Goal: Task Accomplishment & Management: Complete application form

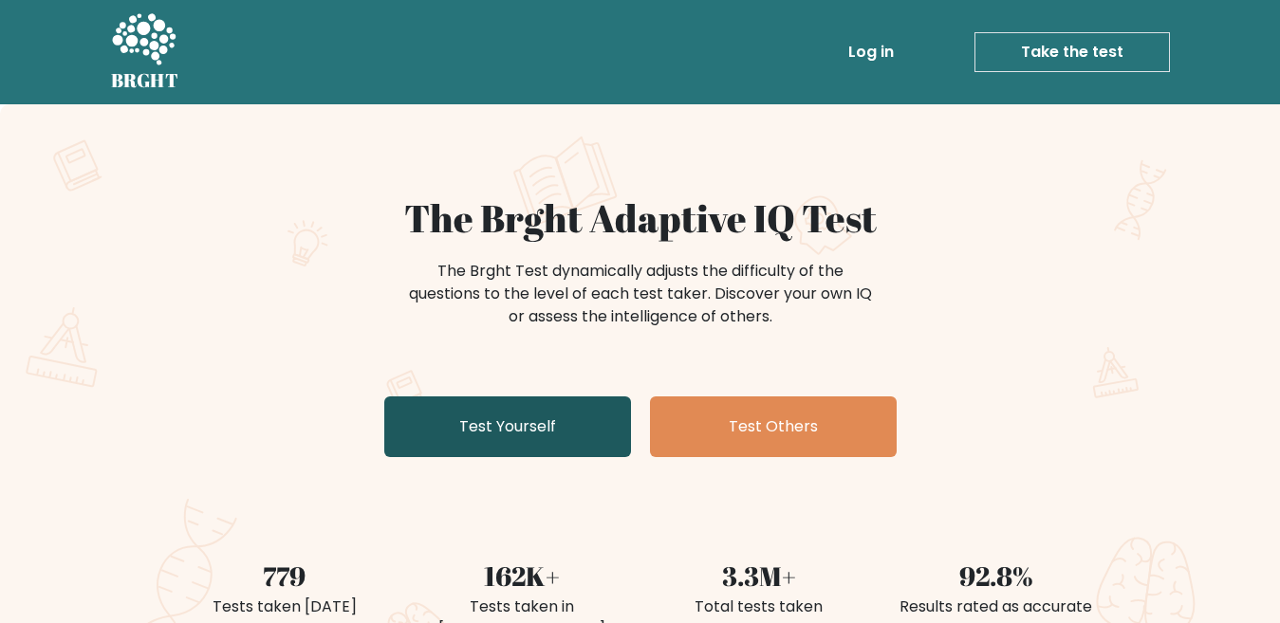
click at [522, 401] on link "Test Yourself" at bounding box center [507, 427] width 247 height 61
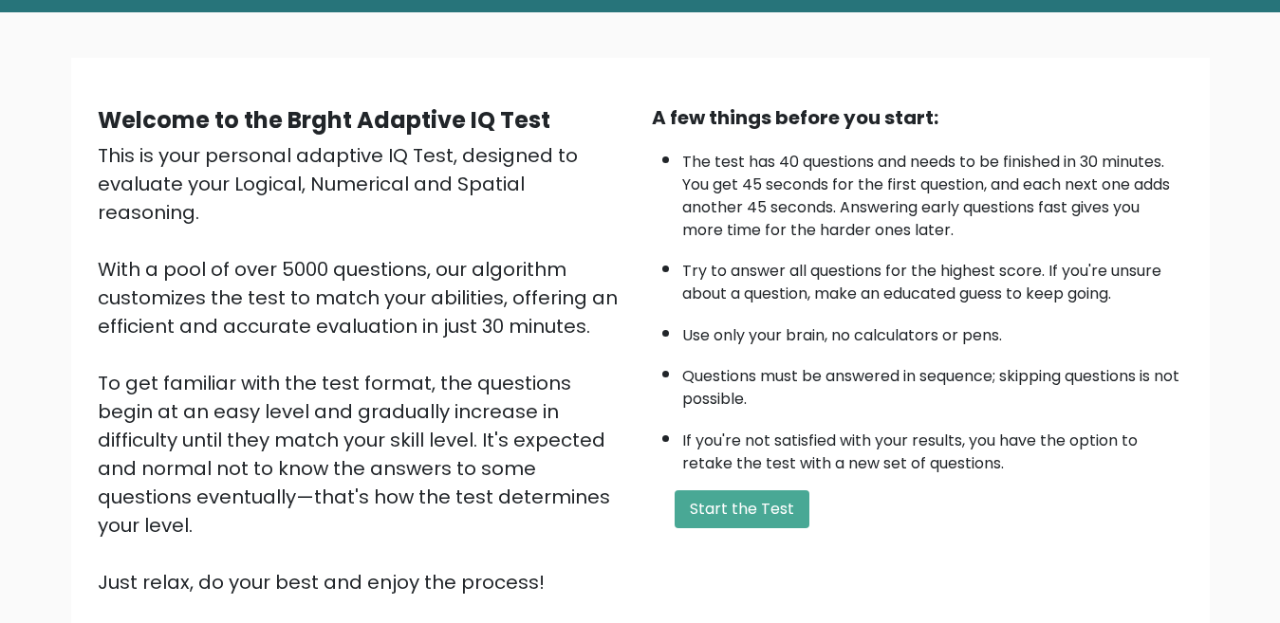
scroll to position [190, 0]
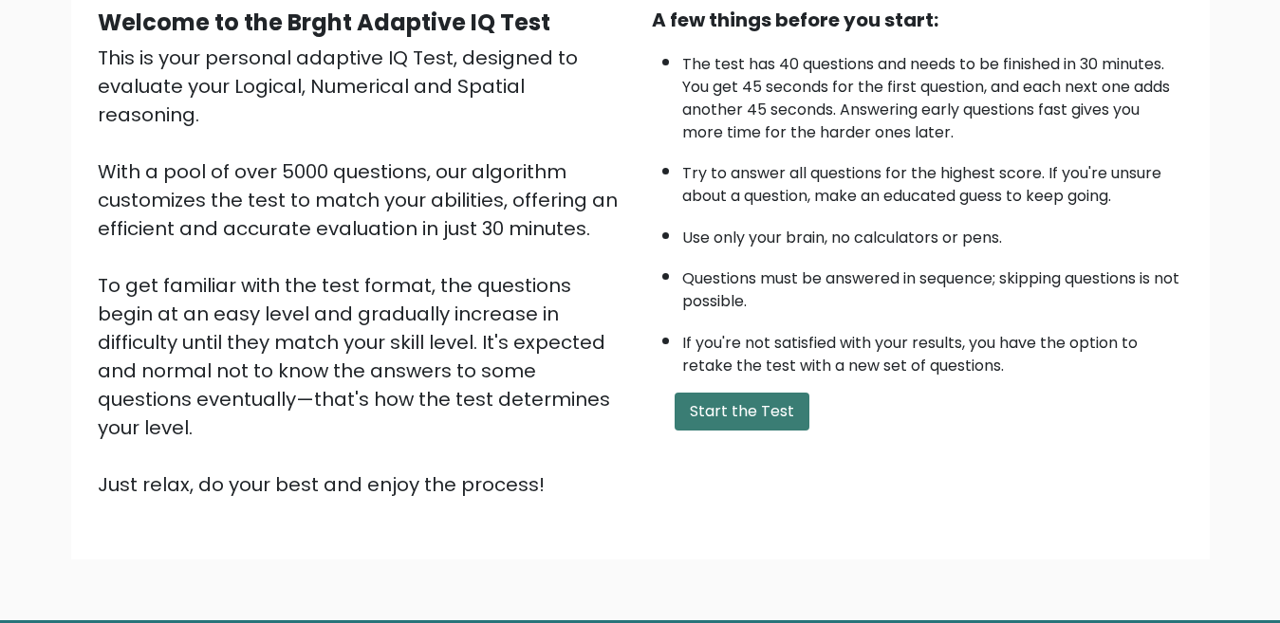
click at [774, 398] on button "Start the Test" at bounding box center [742, 412] width 135 height 38
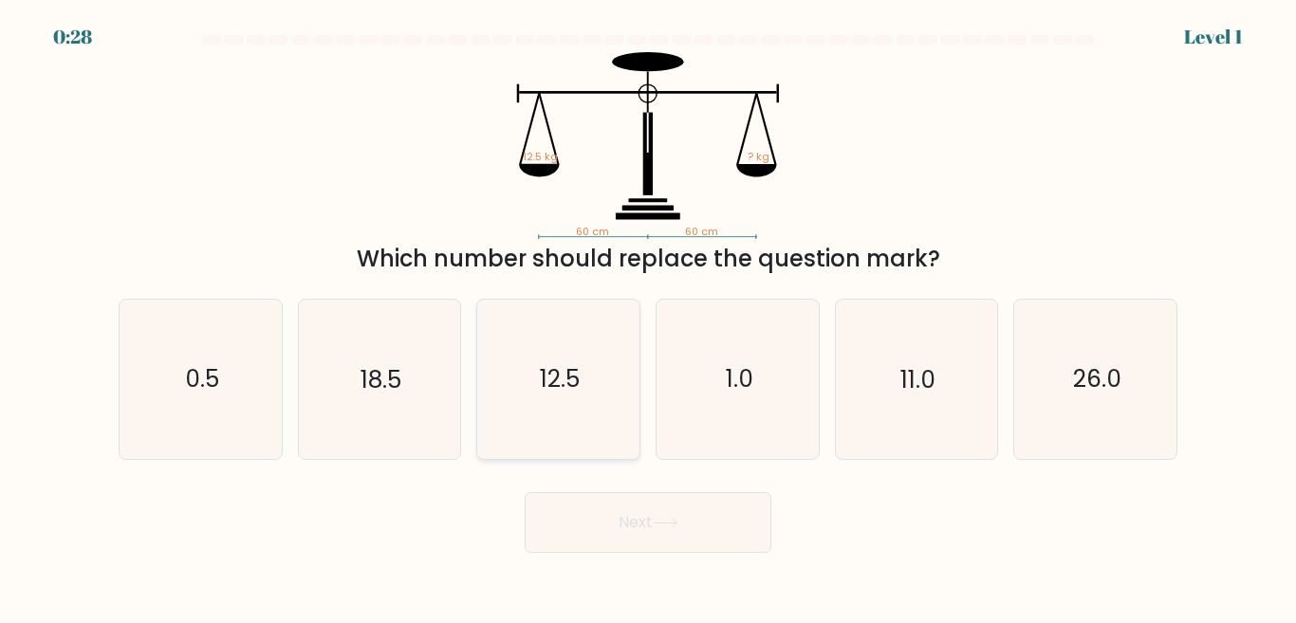
click at [536, 345] on icon "12.5" at bounding box center [558, 379] width 158 height 158
click at [648, 317] on input "c. 12.5" at bounding box center [648, 314] width 1 height 5
radio input "true"
click at [629, 501] on button "Next" at bounding box center [648, 522] width 247 height 61
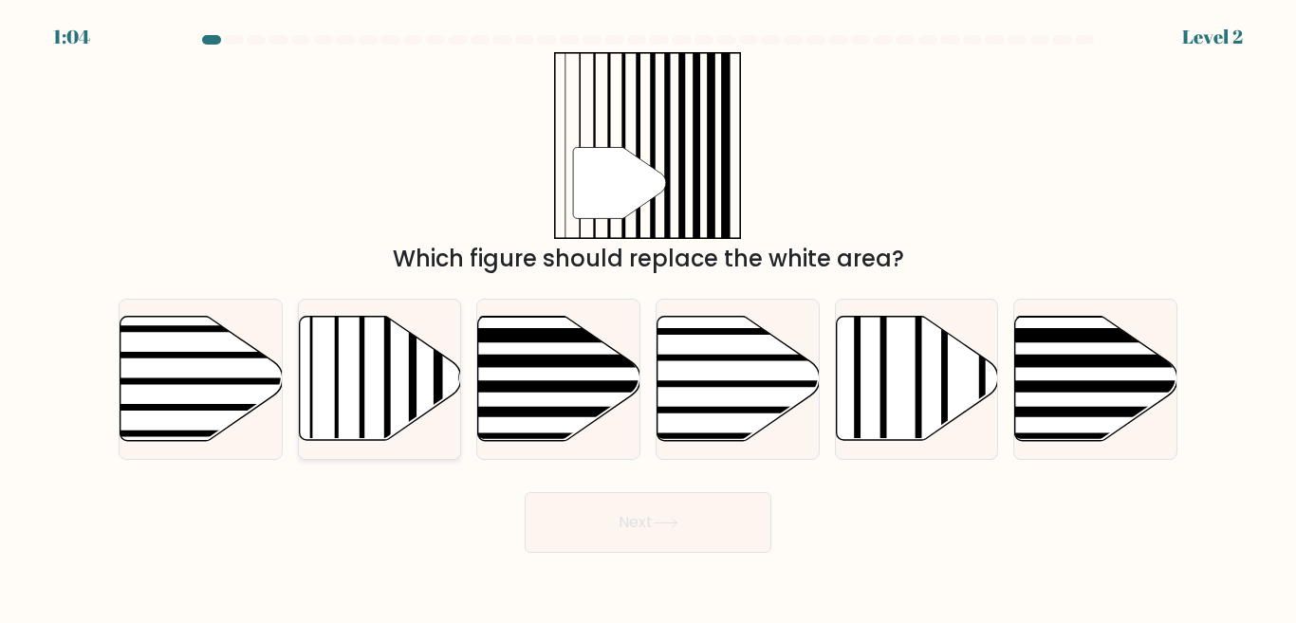
click at [361, 394] on line at bounding box center [361, 313] width 0 height 326
click at [648, 317] on input "b." at bounding box center [648, 314] width 1 height 5
radio input "true"
click at [673, 531] on button "Next" at bounding box center [648, 522] width 247 height 61
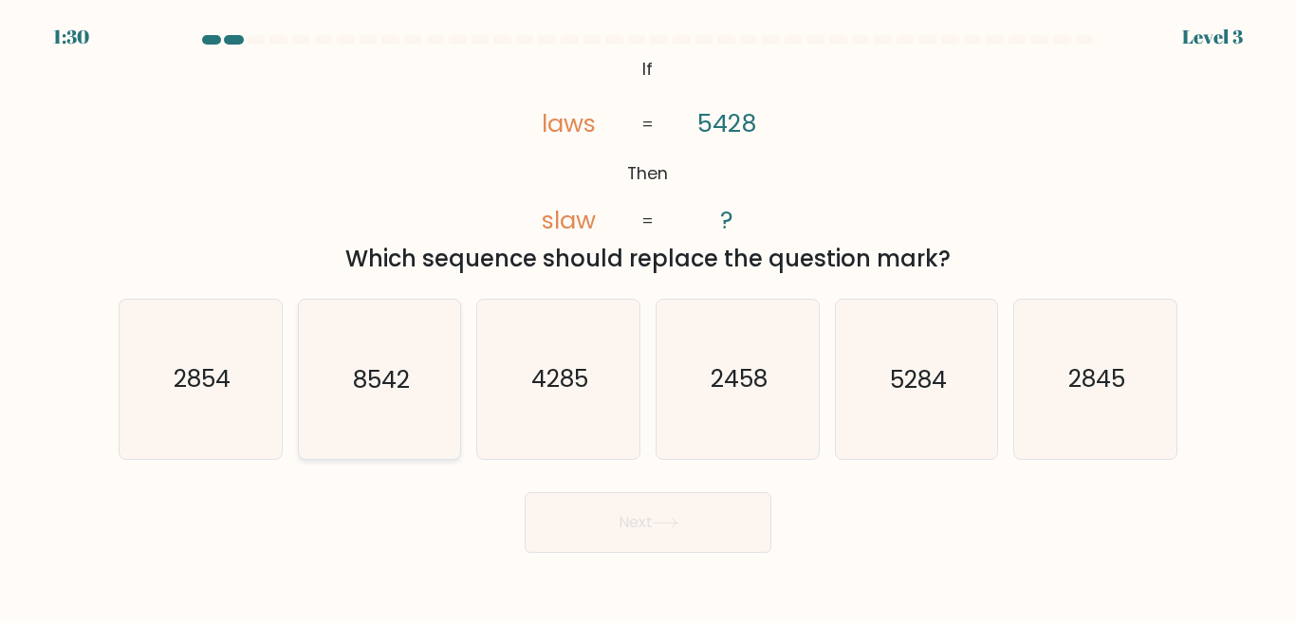
click at [380, 398] on icon "8542" at bounding box center [379, 379] width 158 height 158
click at [648, 317] on input "b. 8542" at bounding box center [648, 314] width 1 height 5
radio input "true"
click at [631, 520] on button "Next" at bounding box center [648, 522] width 247 height 61
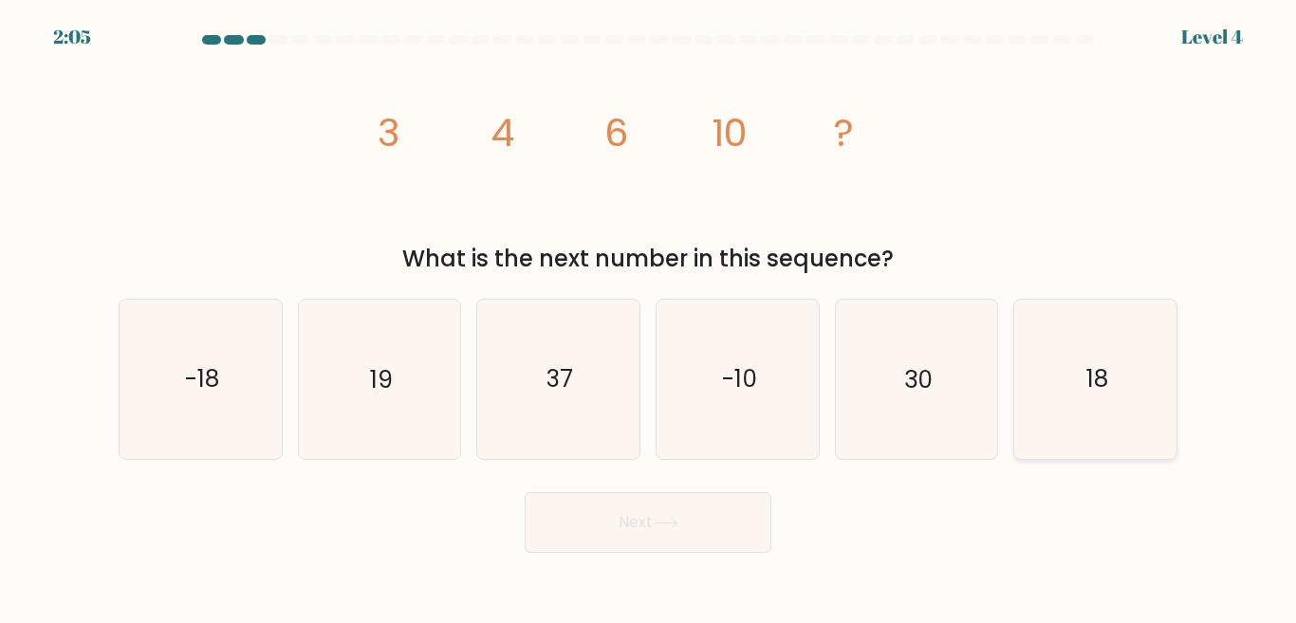
click at [1093, 408] on icon "18" at bounding box center [1095, 379] width 158 height 158
click at [649, 317] on input "f. 18" at bounding box center [648, 314] width 1 height 5
radio input "true"
click at [607, 521] on button "Next" at bounding box center [648, 522] width 247 height 61
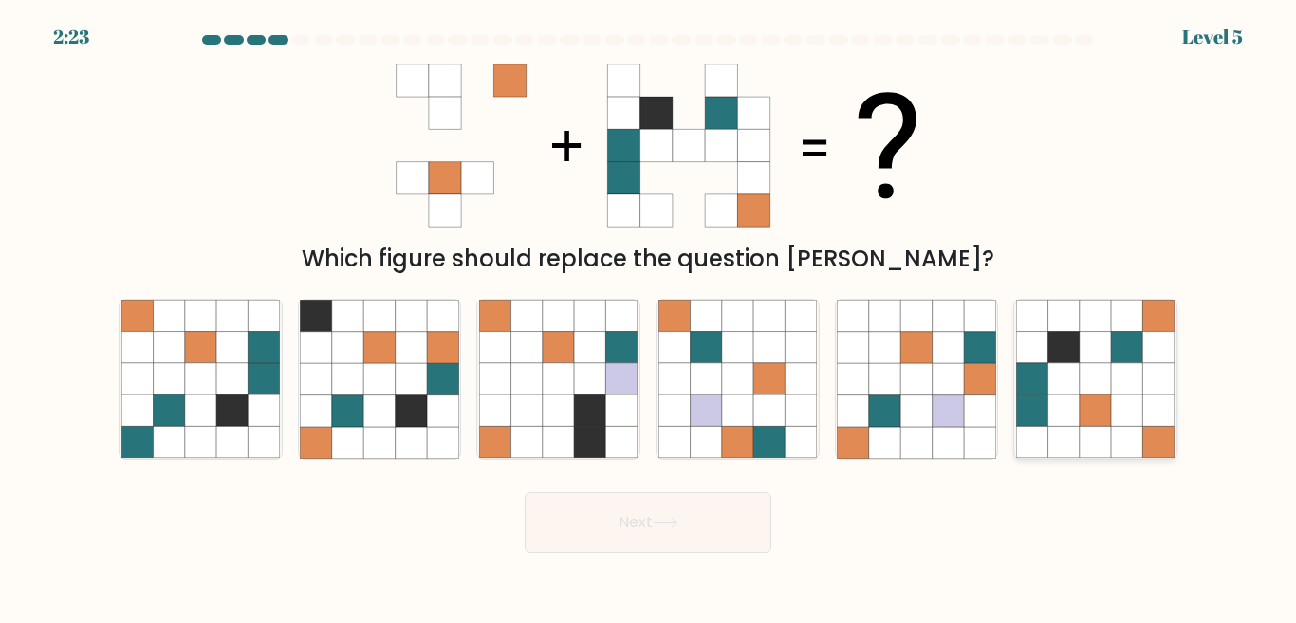
click at [1102, 398] on icon at bounding box center [1095, 411] width 31 height 31
click at [649, 317] on input "f." at bounding box center [648, 314] width 1 height 5
radio input "true"
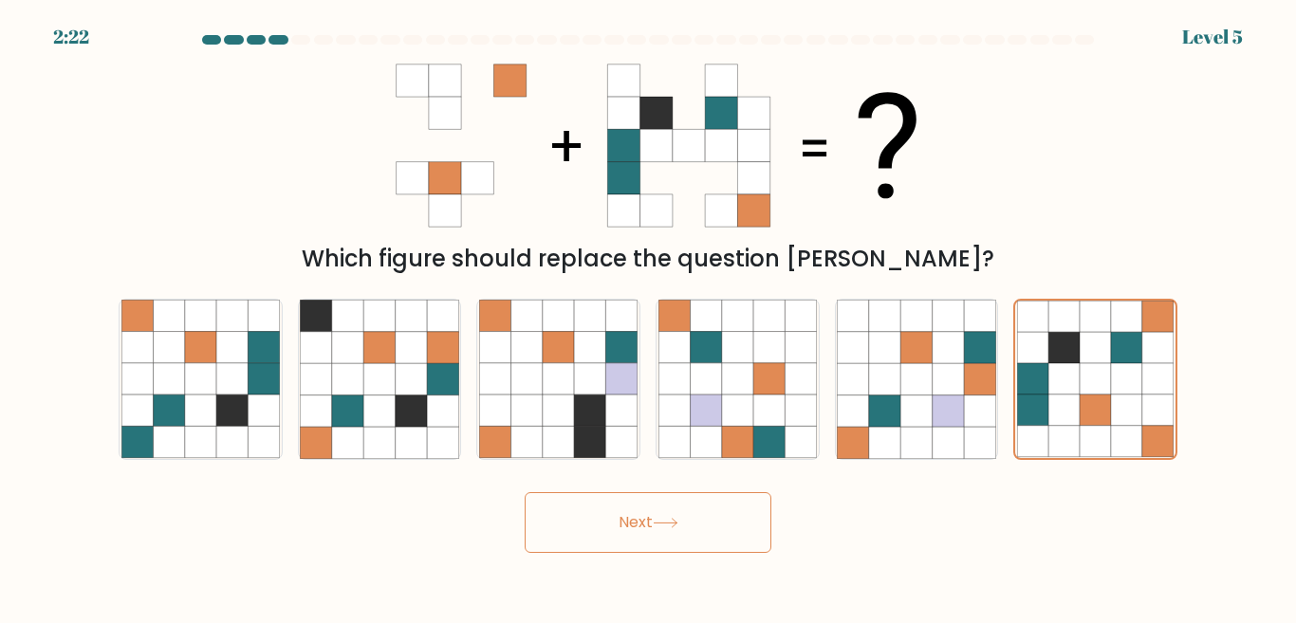
click at [640, 534] on button "Next" at bounding box center [648, 522] width 247 height 61
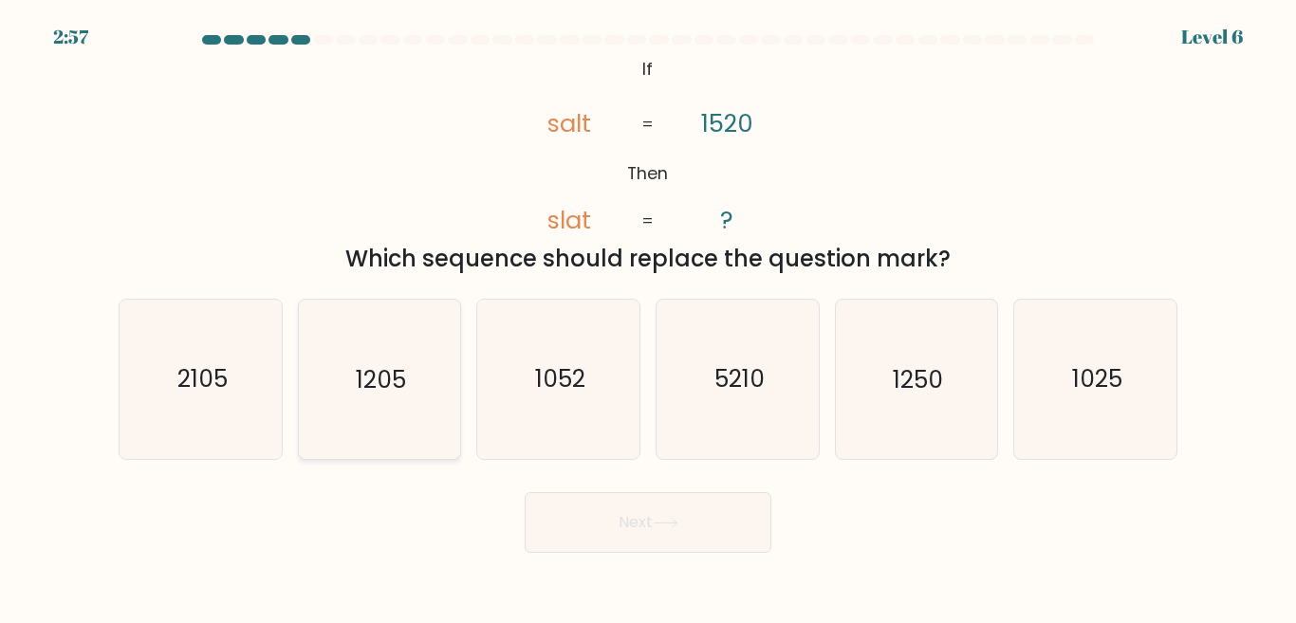
click at [394, 402] on icon "1205" at bounding box center [379, 379] width 158 height 158
click at [648, 317] on input "b. 1205" at bounding box center [648, 314] width 1 height 5
radio input "true"
click at [933, 406] on icon "1250" at bounding box center [916, 379] width 158 height 158
click at [649, 317] on input "e. 1250" at bounding box center [648, 314] width 1 height 5
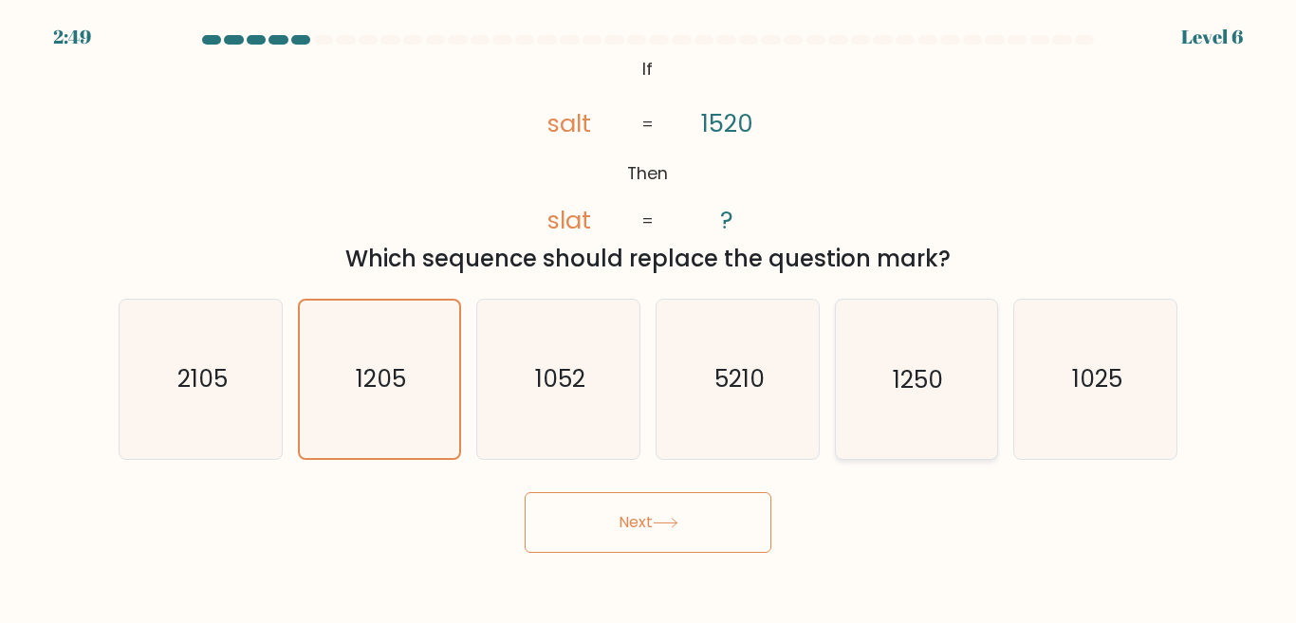
radio input "true"
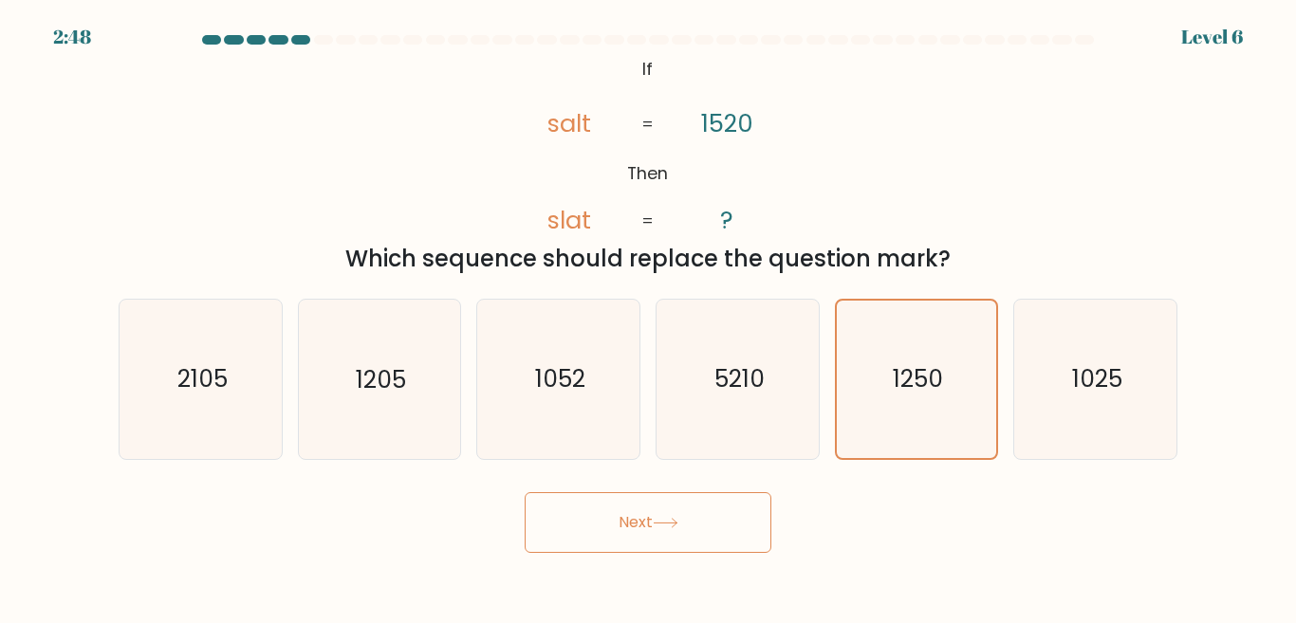
click at [640, 534] on button "Next" at bounding box center [648, 522] width 247 height 61
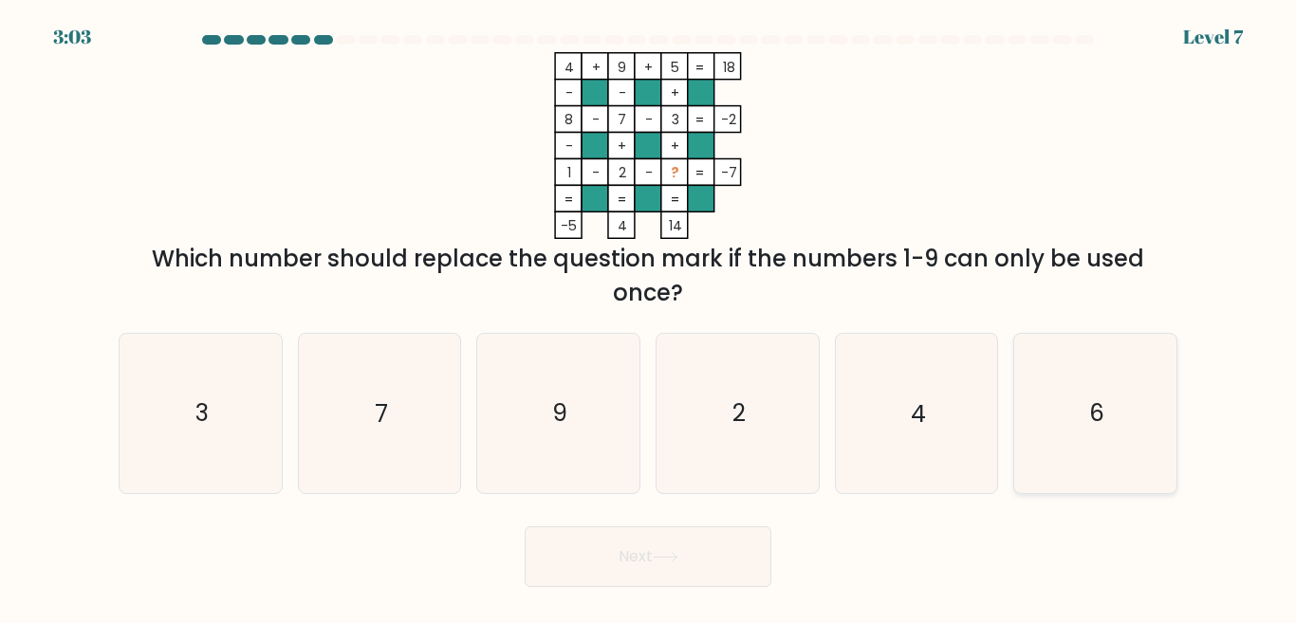
click at [1134, 408] on icon "6" at bounding box center [1095, 413] width 158 height 158
click at [649, 317] on input "f. 6" at bounding box center [648, 314] width 1 height 5
radio input "true"
click at [624, 559] on button "Next" at bounding box center [648, 557] width 247 height 61
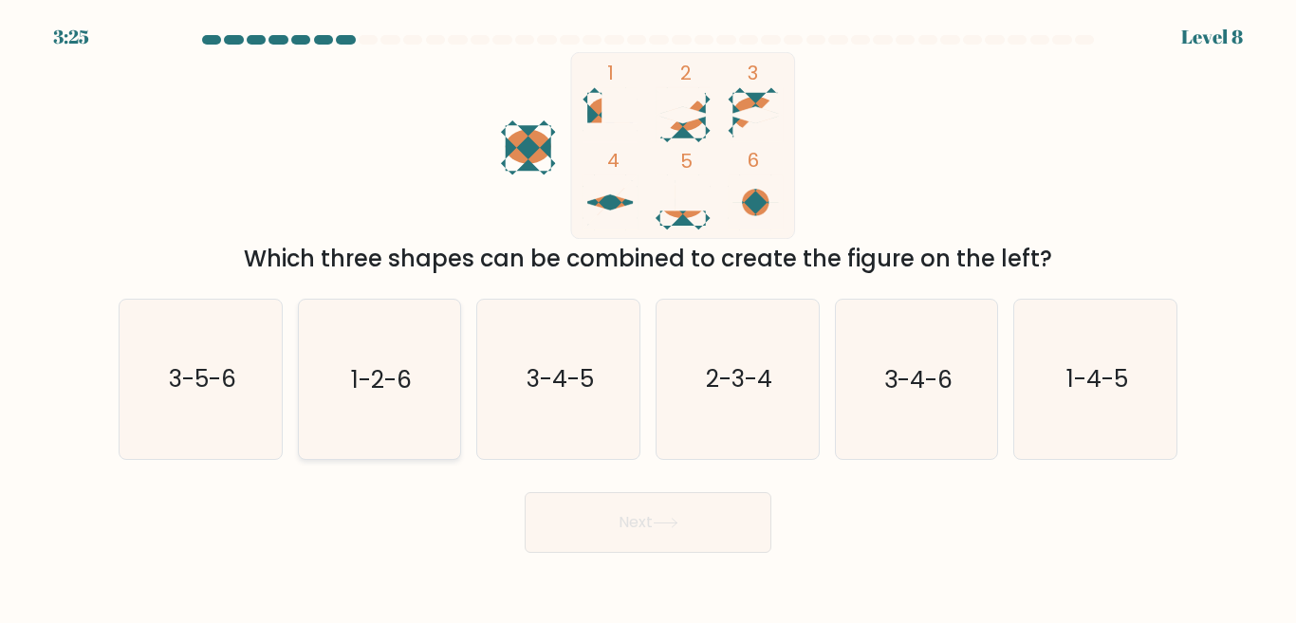
click at [382, 423] on icon "1-2-6" at bounding box center [379, 379] width 158 height 158
click at [648, 317] on input "b. 1-2-6" at bounding box center [648, 314] width 1 height 5
radio input "true"
click at [676, 520] on icon at bounding box center [666, 523] width 26 height 10
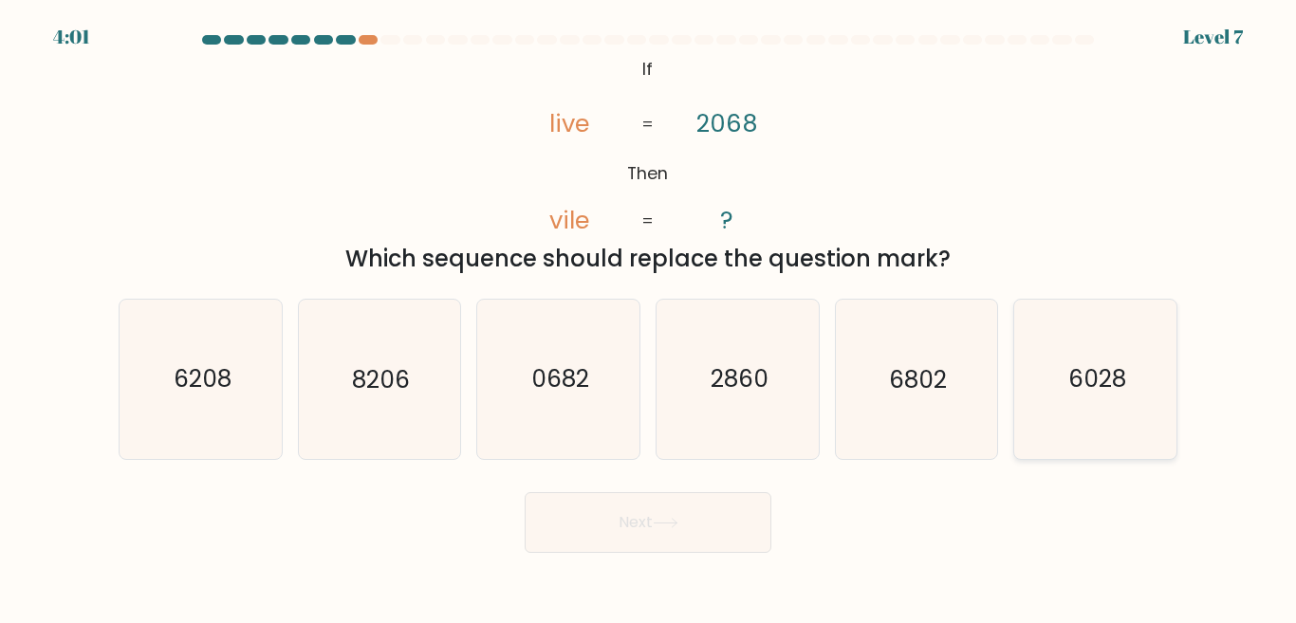
click at [1047, 361] on icon "6028" at bounding box center [1095, 379] width 158 height 158
click at [649, 317] on input "f. 6028" at bounding box center [648, 314] width 1 height 5
radio input "true"
click at [658, 534] on button "Next" at bounding box center [648, 522] width 247 height 61
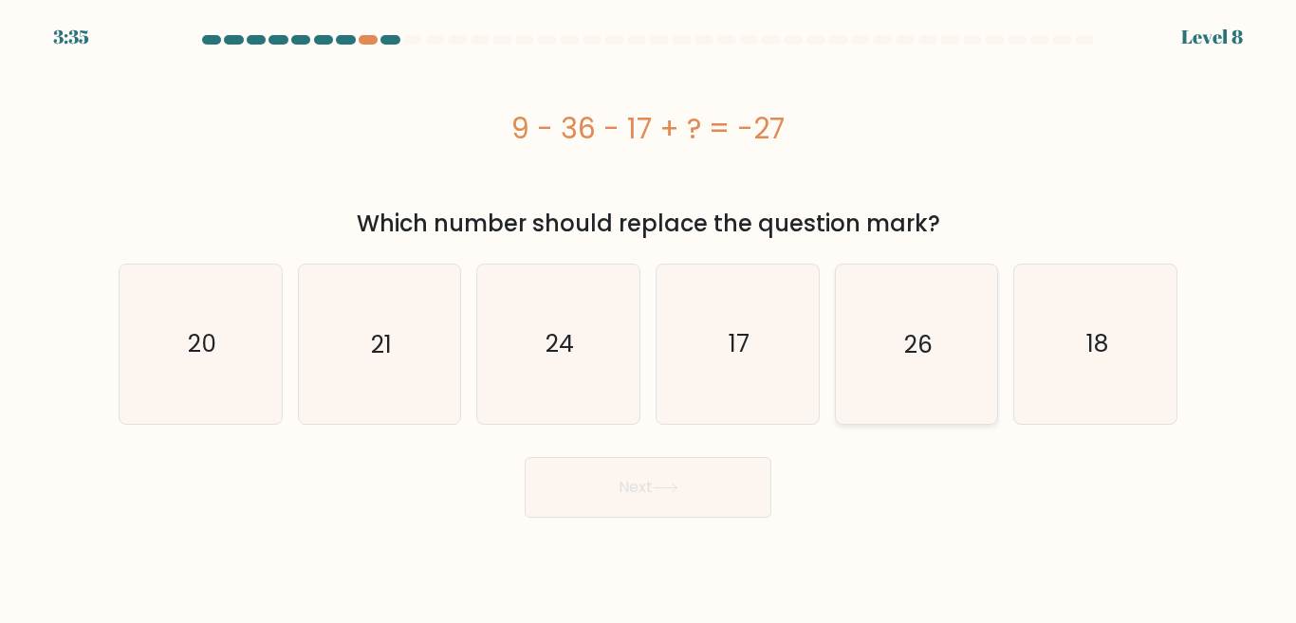
click at [892, 339] on icon "26" at bounding box center [916, 344] width 158 height 158
click at [649, 317] on input "e. 26" at bounding box center [648, 314] width 1 height 5
radio input "true"
click at [672, 483] on icon at bounding box center [666, 488] width 26 height 10
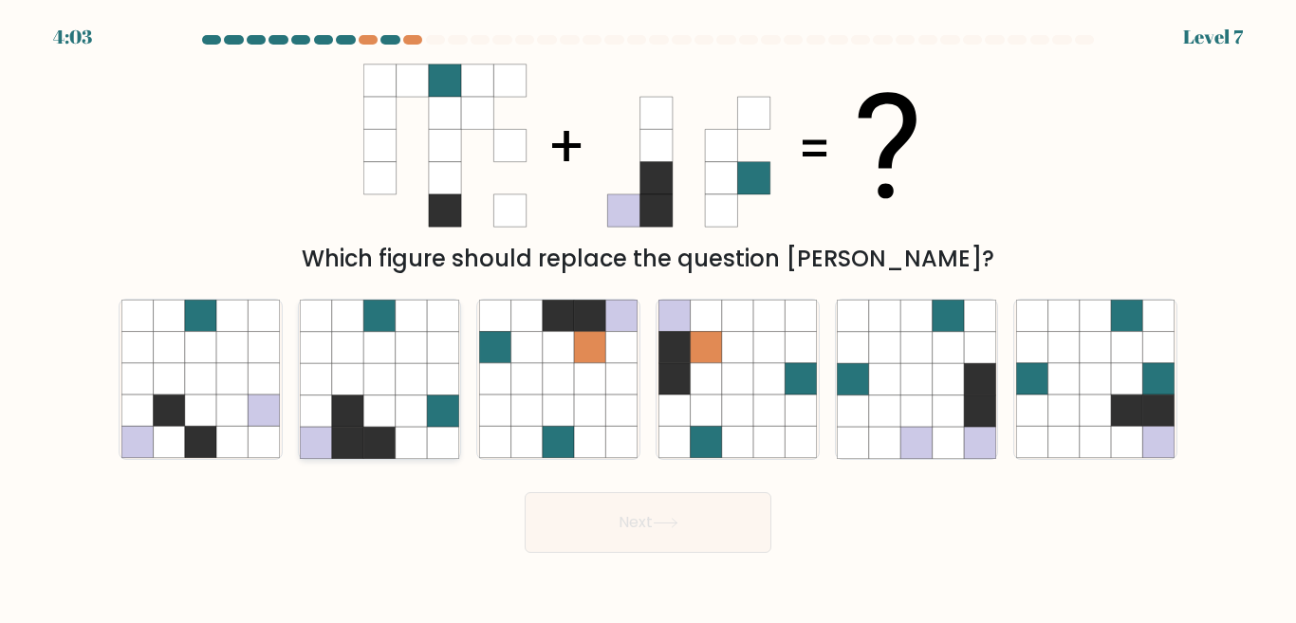
click at [364, 440] on icon at bounding box center [378, 442] width 31 height 31
click at [648, 317] on input "b." at bounding box center [648, 314] width 1 height 5
radio input "true"
click at [607, 511] on button "Next" at bounding box center [648, 522] width 247 height 61
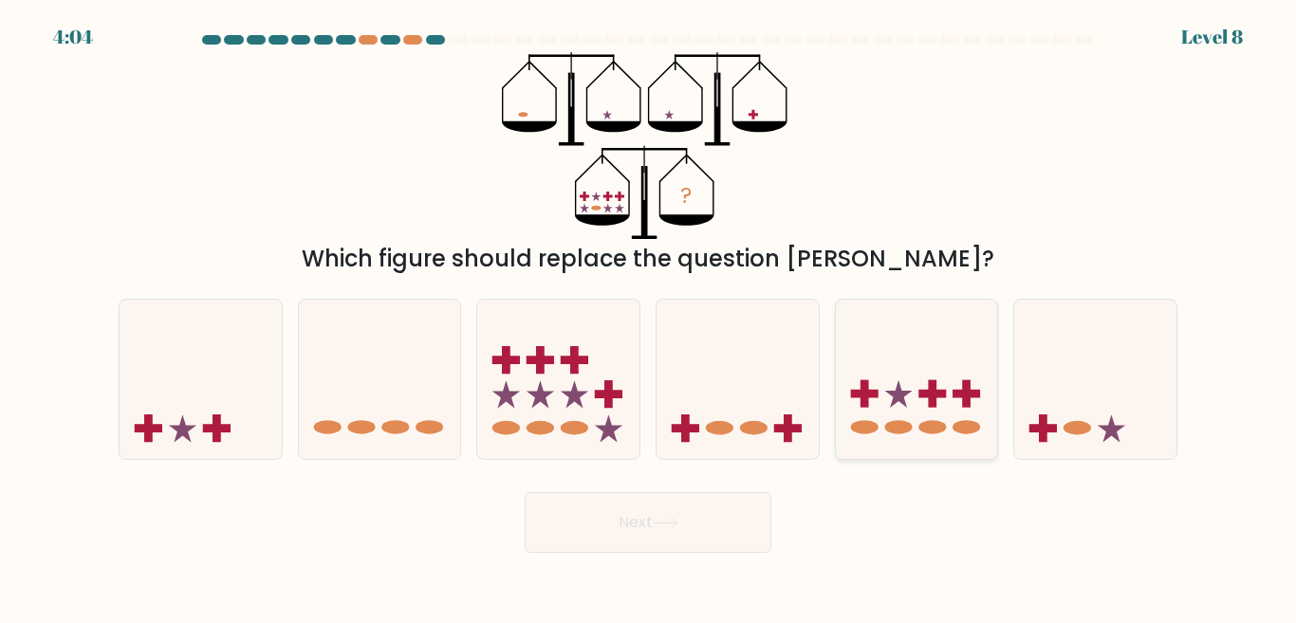
click at [897, 412] on icon at bounding box center [917, 379] width 162 height 134
click at [649, 317] on input "e." at bounding box center [648, 314] width 1 height 5
radio input "true"
click at [729, 514] on button "Next" at bounding box center [648, 522] width 247 height 61
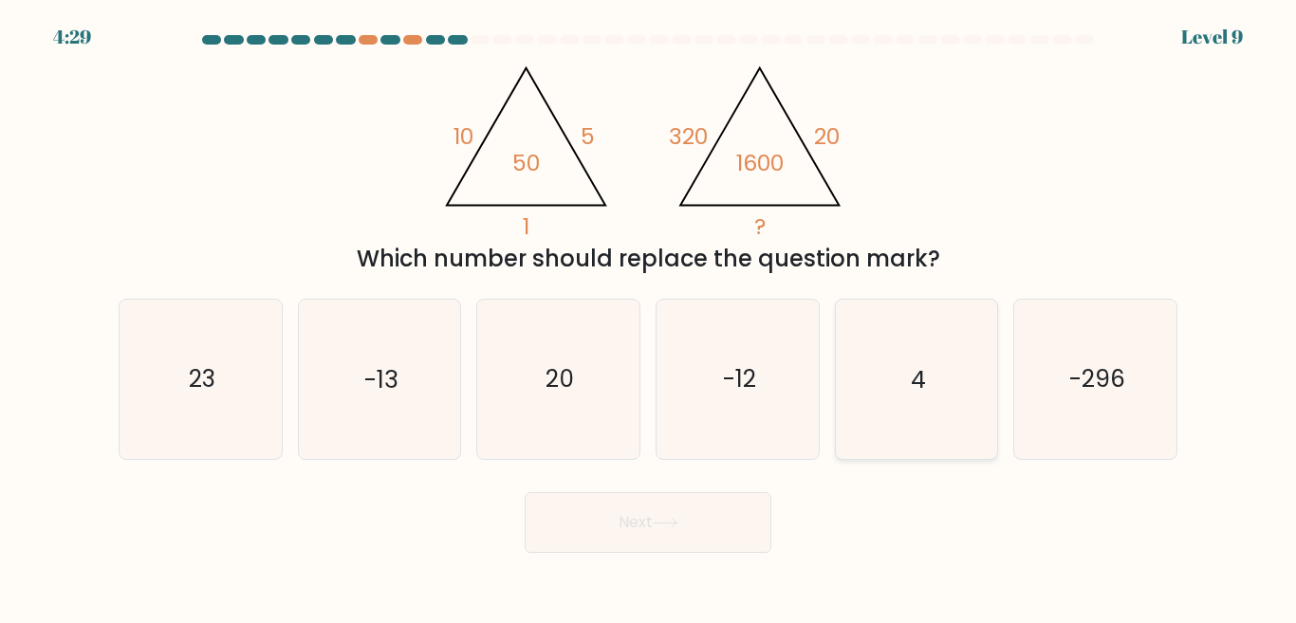
click at [963, 367] on icon "4" at bounding box center [916, 379] width 158 height 158
click at [649, 317] on input "e. 4" at bounding box center [648, 314] width 1 height 5
radio input "true"
click at [710, 509] on button "Next" at bounding box center [648, 522] width 247 height 61
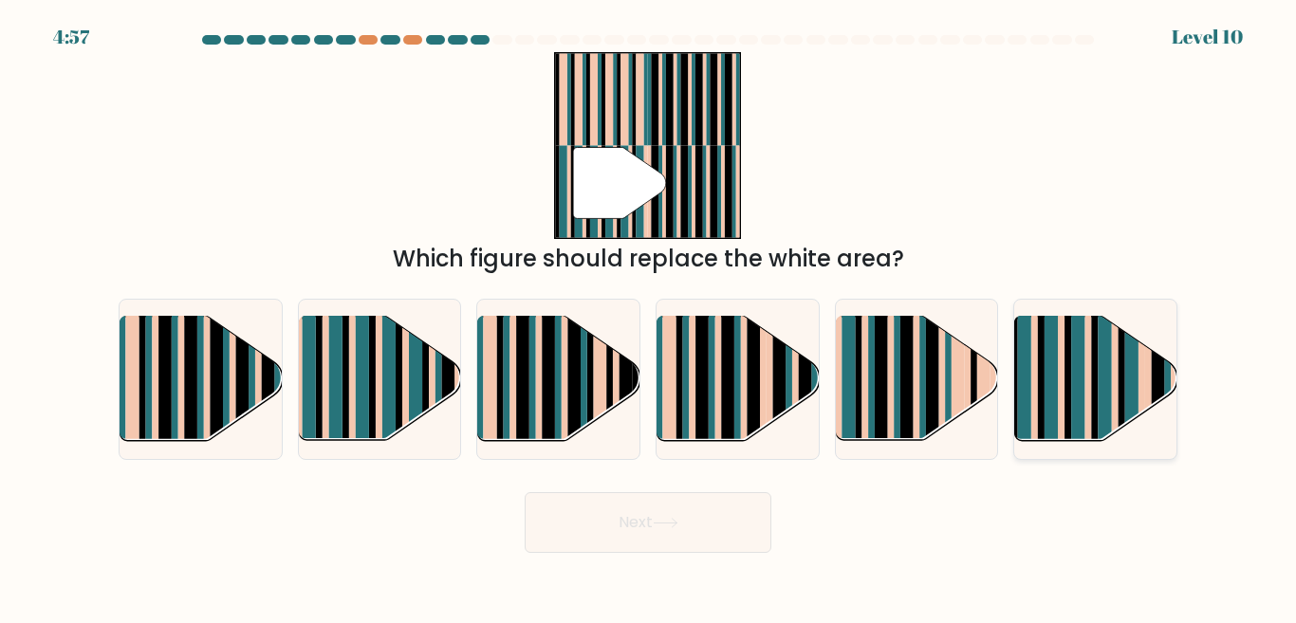
click at [1124, 370] on rect at bounding box center [1122, 393] width 7 height 160
click at [649, 317] on input "f." at bounding box center [648, 314] width 1 height 5
radio input "true"
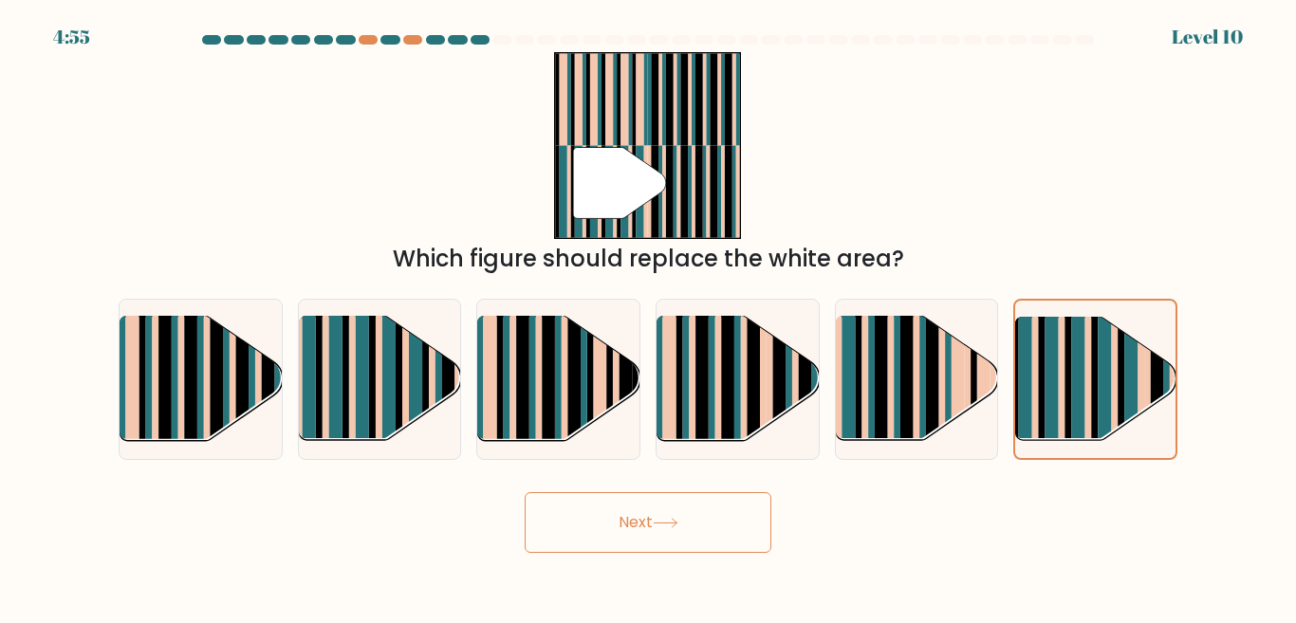
click at [679, 512] on button "Next" at bounding box center [648, 522] width 247 height 61
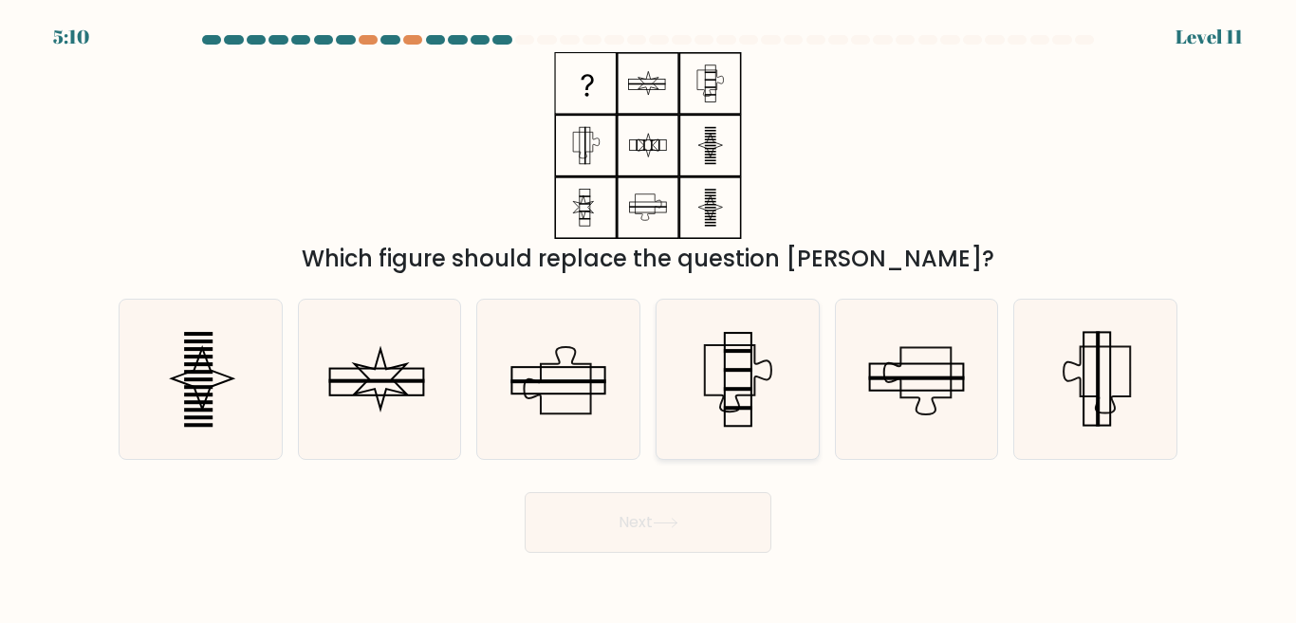
click at [669, 321] on icon at bounding box center [737, 379] width 158 height 158
click at [649, 317] on input "d." at bounding box center [648, 314] width 1 height 5
radio input "true"
click at [619, 559] on body "5:09 Level 11" at bounding box center [648, 311] width 1296 height 623
click at [612, 538] on button "Next" at bounding box center [648, 522] width 247 height 61
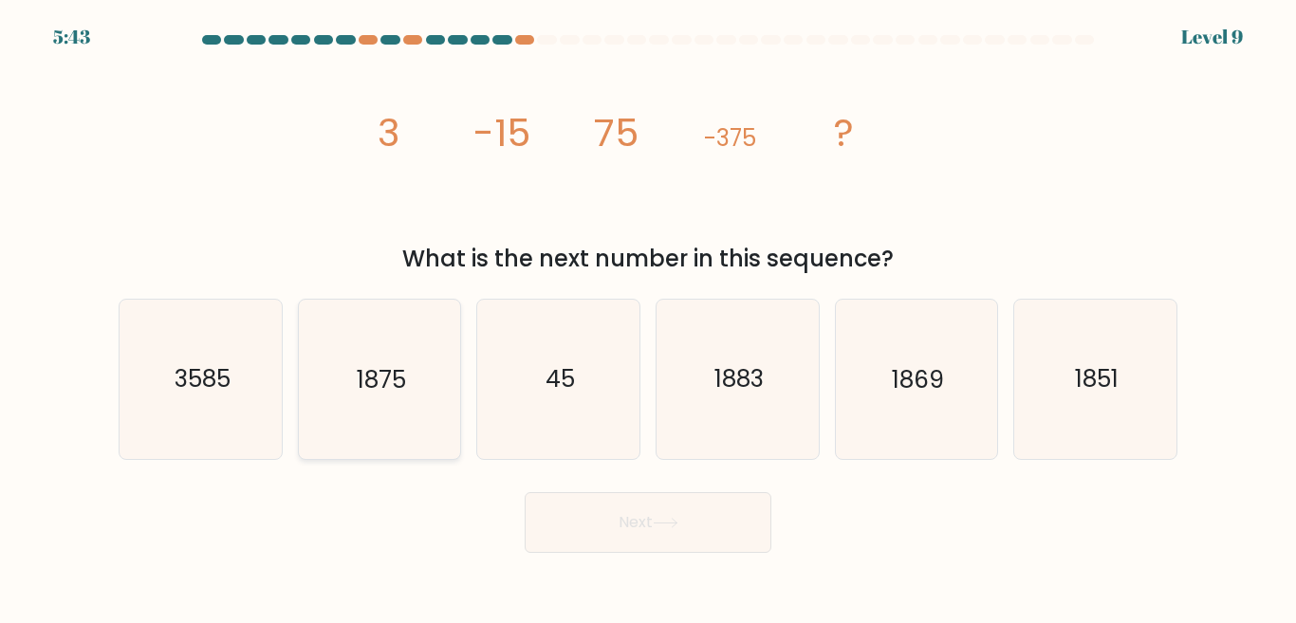
click at [383, 384] on text "1875" at bounding box center [381, 378] width 49 height 33
click at [648, 317] on input "b. 1875" at bounding box center [648, 314] width 1 height 5
radio input "true"
click at [670, 516] on button "Next" at bounding box center [648, 522] width 247 height 61
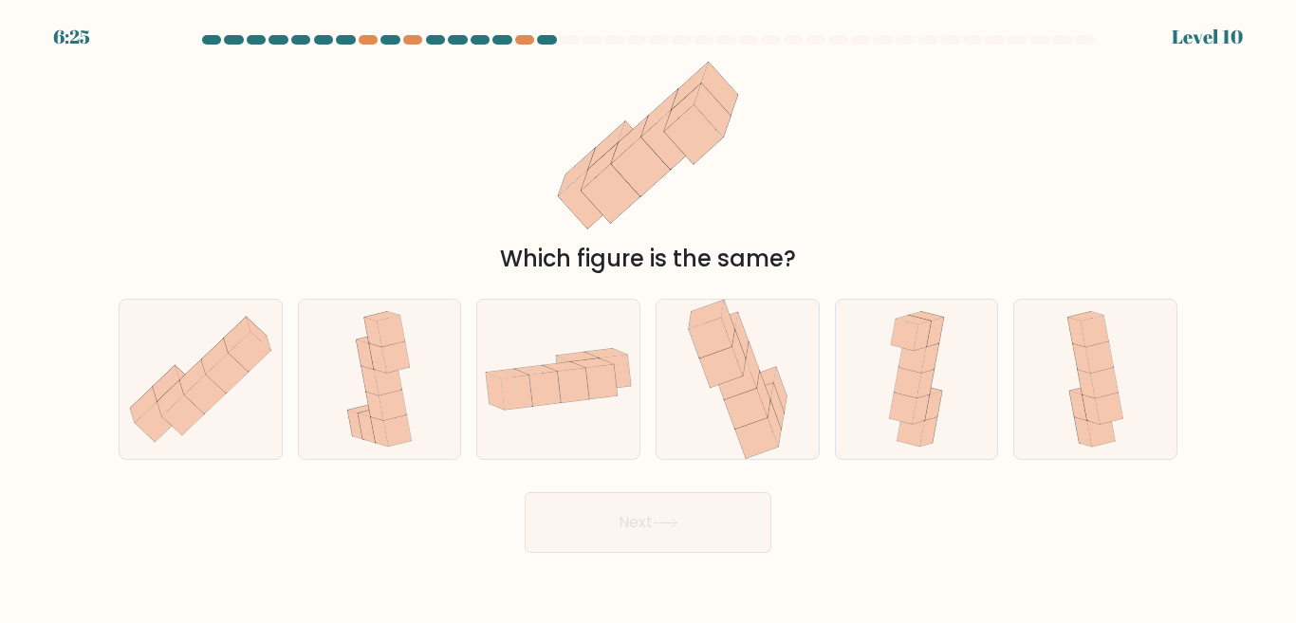
drag, startPoint x: 642, startPoint y: 530, endPoint x: 629, endPoint y: 531, distance: 13.3
click at [642, 530] on button "Next" at bounding box center [648, 522] width 247 height 61
click at [896, 361] on icon at bounding box center [916, 379] width 72 height 158
click at [649, 317] on input "e." at bounding box center [648, 314] width 1 height 5
radio input "true"
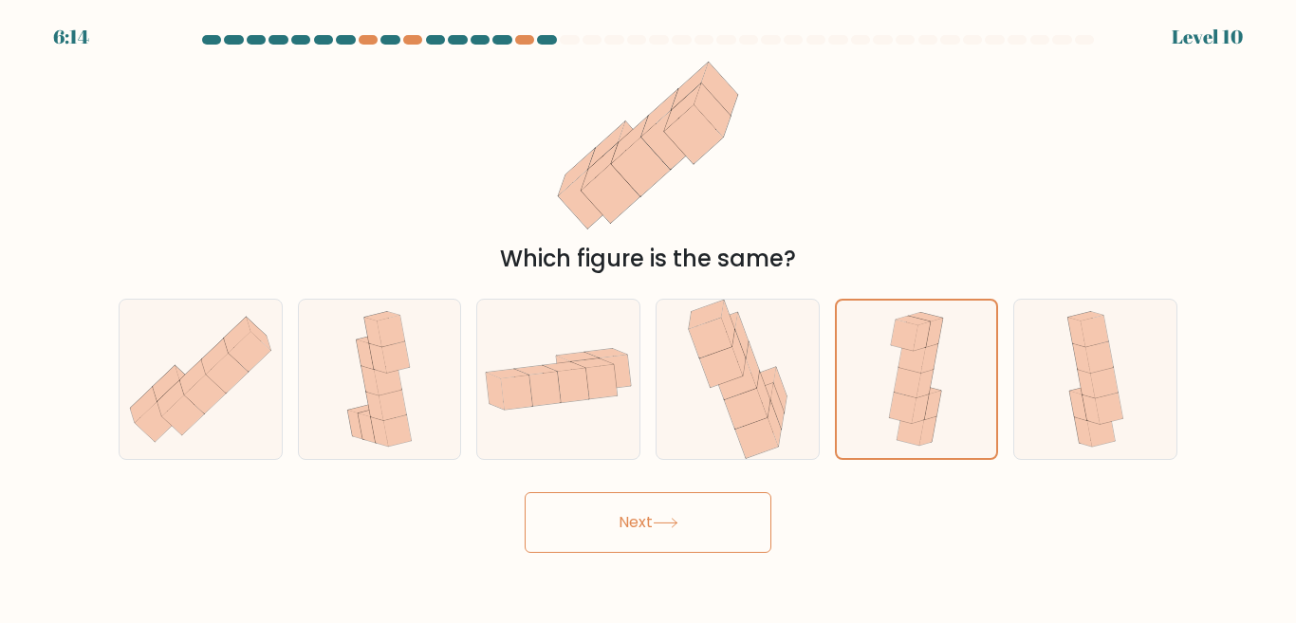
click at [670, 511] on button "Next" at bounding box center [648, 522] width 247 height 61
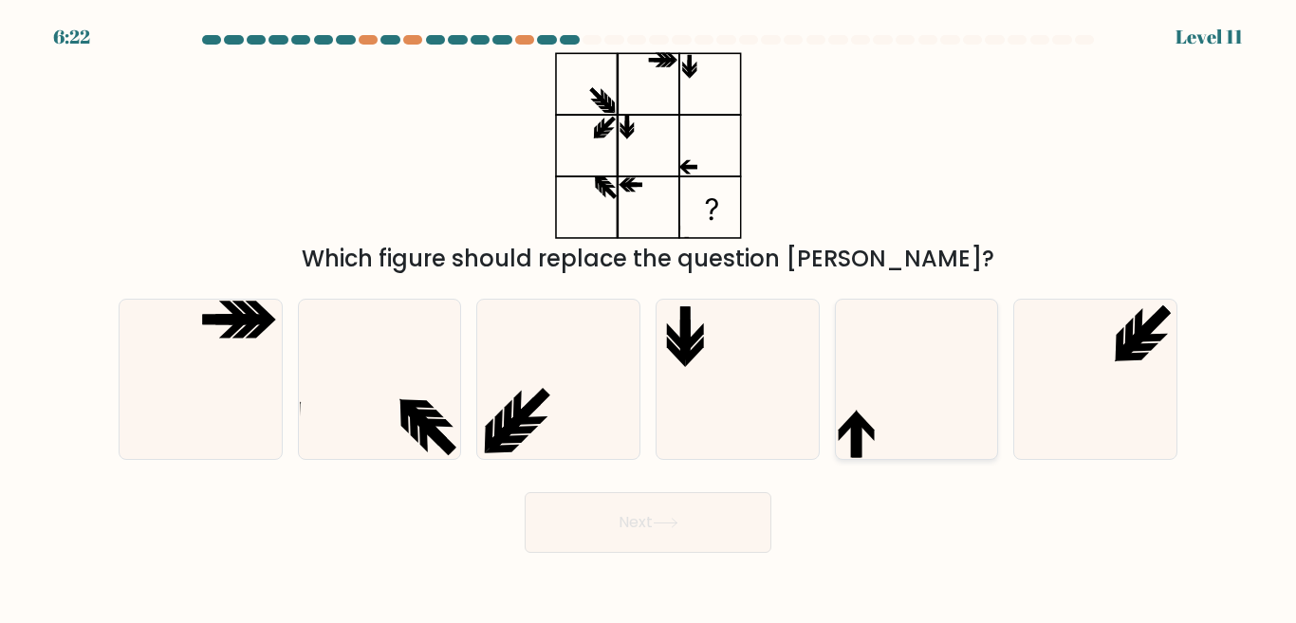
click at [881, 409] on icon at bounding box center [916, 379] width 158 height 158
click at [649, 317] on input "e." at bounding box center [648, 314] width 1 height 5
radio input "true"
click at [713, 502] on button "Next" at bounding box center [648, 522] width 247 height 61
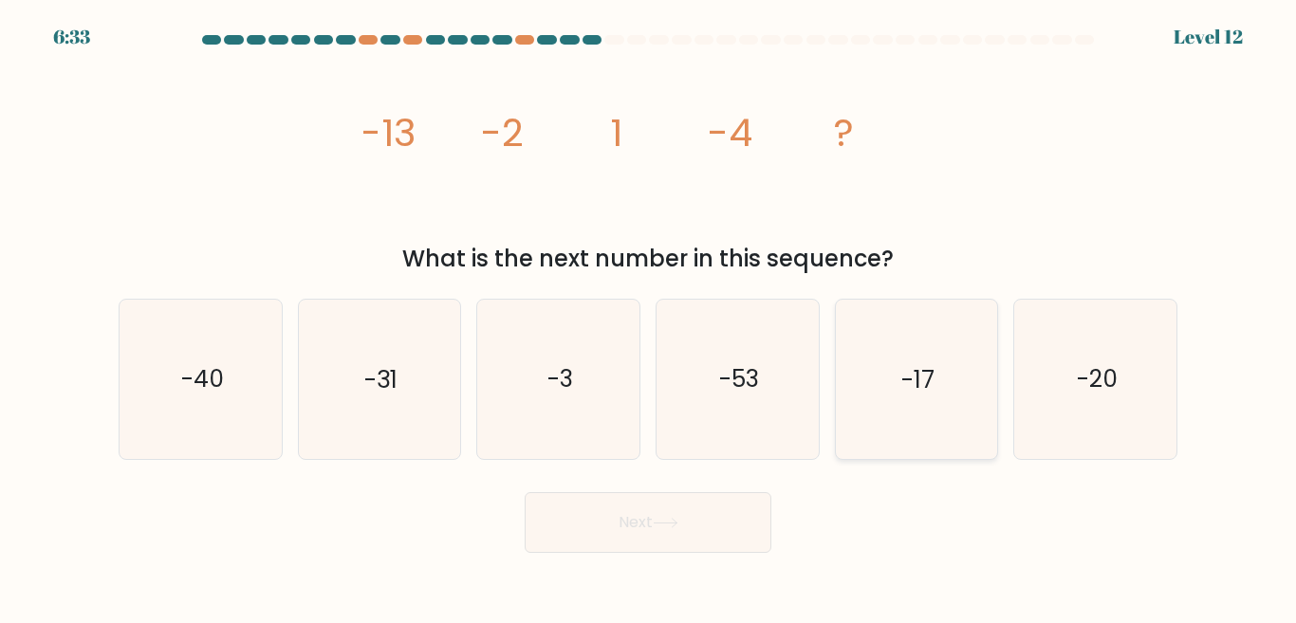
click at [891, 357] on icon "-17" at bounding box center [916, 379] width 158 height 158
click at [649, 317] on input "e. -17" at bounding box center [648, 314] width 1 height 5
radio input "true"
click at [680, 515] on button "Next" at bounding box center [648, 522] width 247 height 61
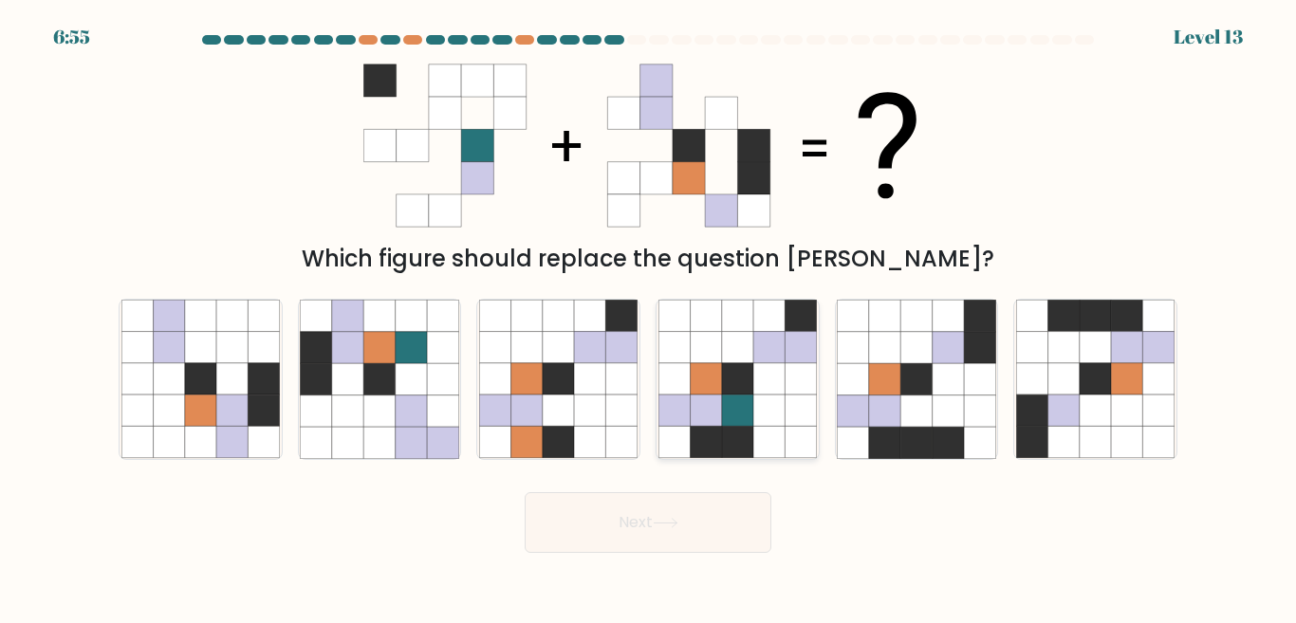
click at [731, 367] on icon at bounding box center [737, 378] width 31 height 31
click at [649, 317] on input "d." at bounding box center [648, 314] width 1 height 5
radio input "true"
click at [719, 522] on button "Next" at bounding box center [648, 522] width 247 height 61
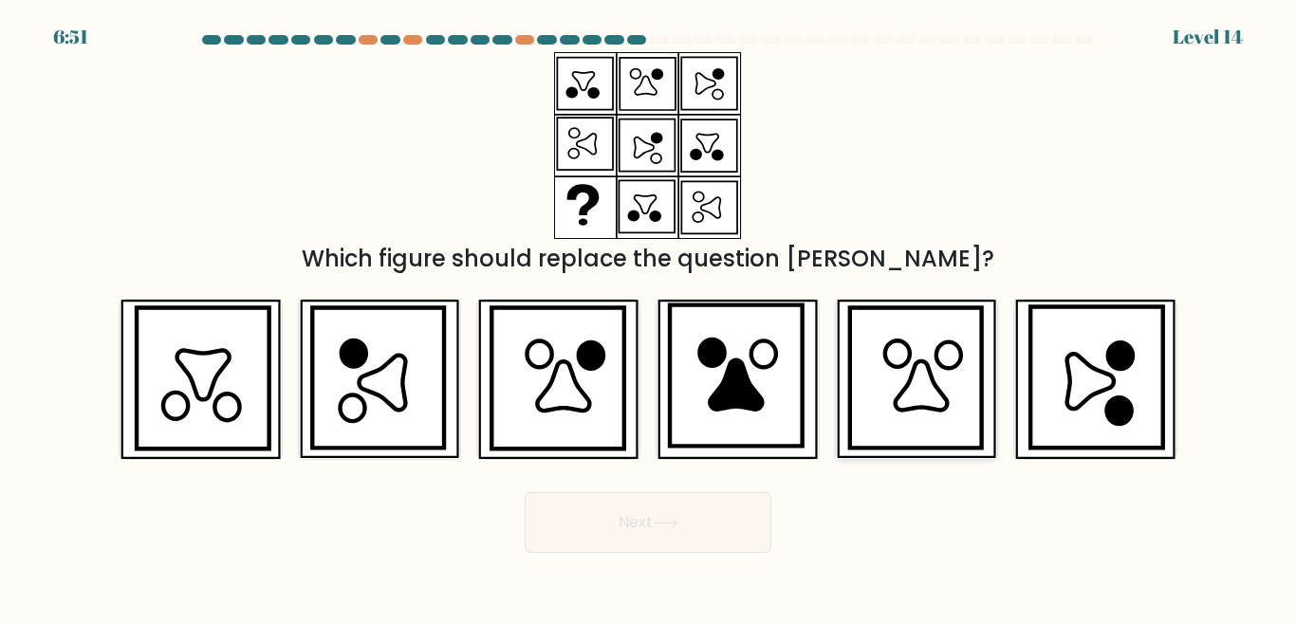
click at [877, 387] on icon at bounding box center [916, 378] width 132 height 140
click at [649, 317] on input "e." at bounding box center [648, 314] width 1 height 5
radio input "true"
click at [719, 516] on button "Next" at bounding box center [648, 522] width 247 height 61
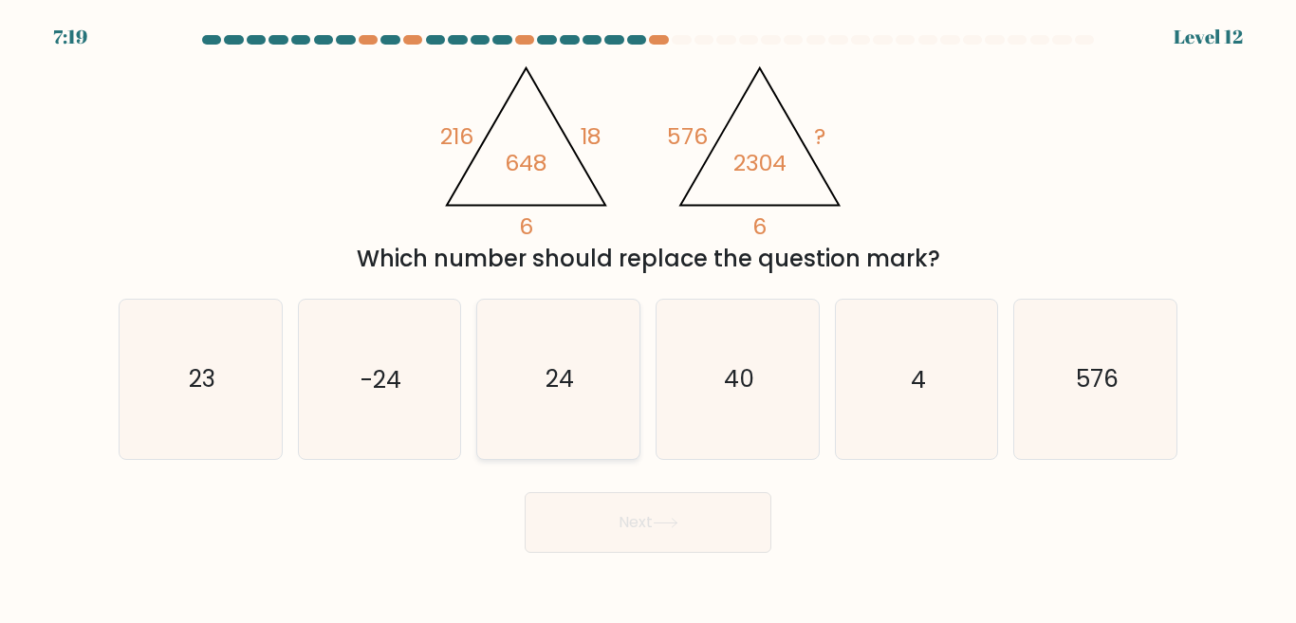
click at [565, 358] on icon "24" at bounding box center [558, 379] width 158 height 158
click at [648, 317] on input "c. 24" at bounding box center [648, 314] width 1 height 5
radio input "true"
click at [607, 503] on button "Next" at bounding box center [648, 522] width 247 height 61
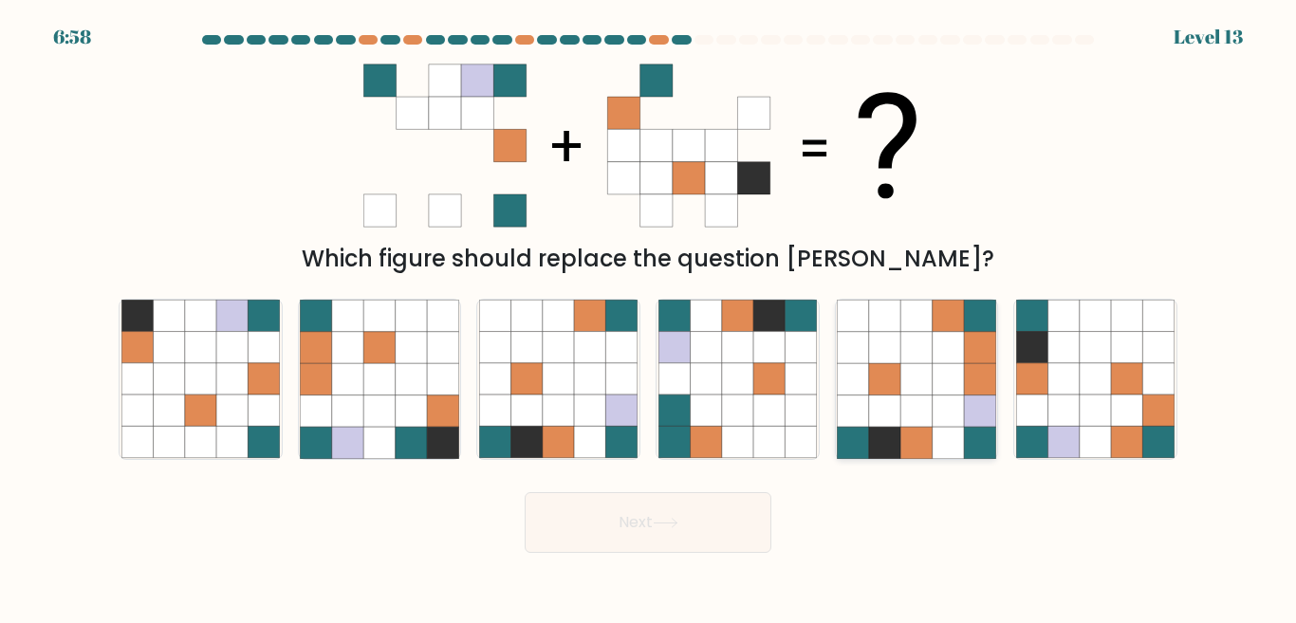
click at [870, 411] on icon at bounding box center [884, 411] width 31 height 31
click at [649, 317] on input "e." at bounding box center [648, 314] width 1 height 5
radio input "true"
click at [667, 511] on button "Next" at bounding box center [648, 522] width 247 height 61
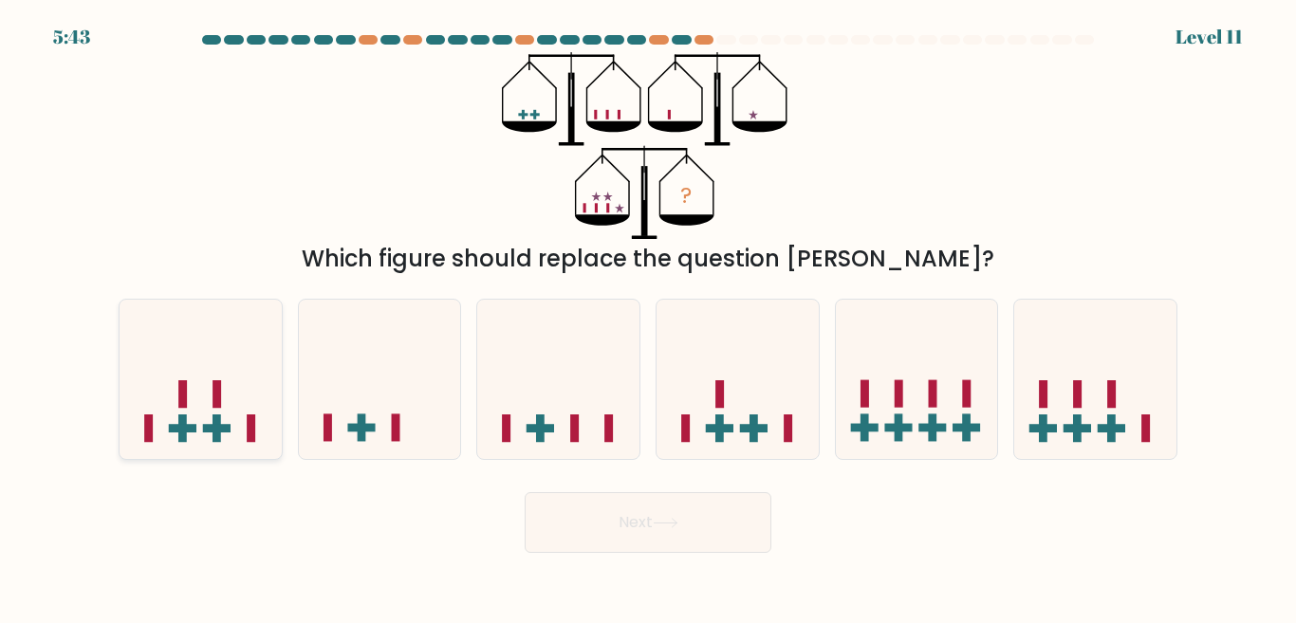
click at [205, 425] on rect at bounding box center [217, 428] width 28 height 9
click at [648, 317] on input "a." at bounding box center [648, 314] width 1 height 5
radio input "true"
click at [639, 508] on button "Next" at bounding box center [648, 522] width 247 height 61
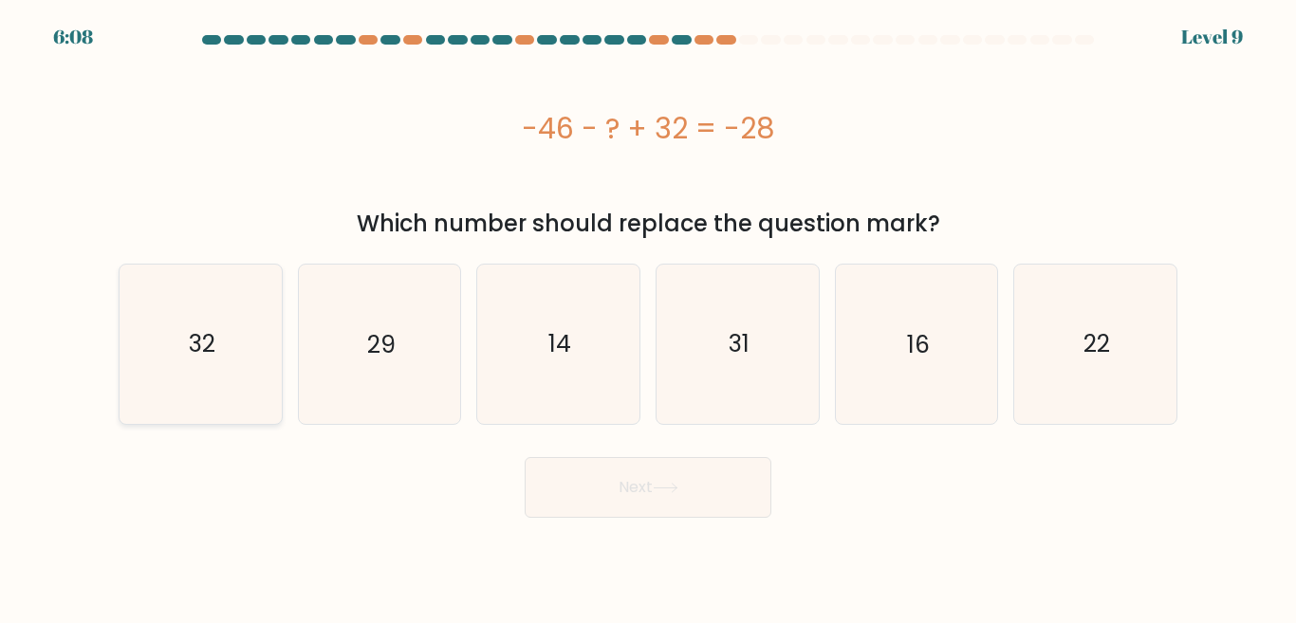
click at [176, 398] on icon "32" at bounding box center [200, 344] width 158 height 158
click at [648, 317] on input "a. 32" at bounding box center [648, 314] width 1 height 5
radio input "true"
click at [641, 485] on button "Next" at bounding box center [648, 487] width 247 height 61
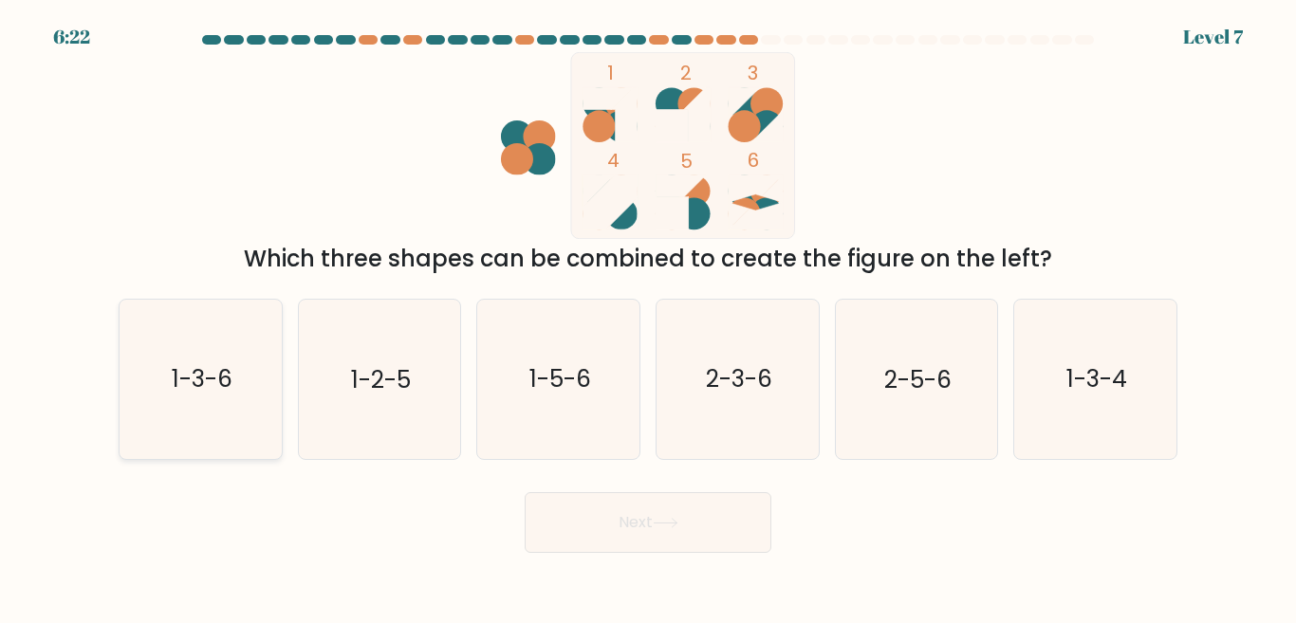
click at [214, 426] on icon "1-3-6" at bounding box center [200, 379] width 158 height 158
click at [648, 317] on input "a. 1-3-6" at bounding box center [648, 314] width 1 height 5
radio input "true"
click at [565, 524] on button "Next" at bounding box center [648, 522] width 247 height 61
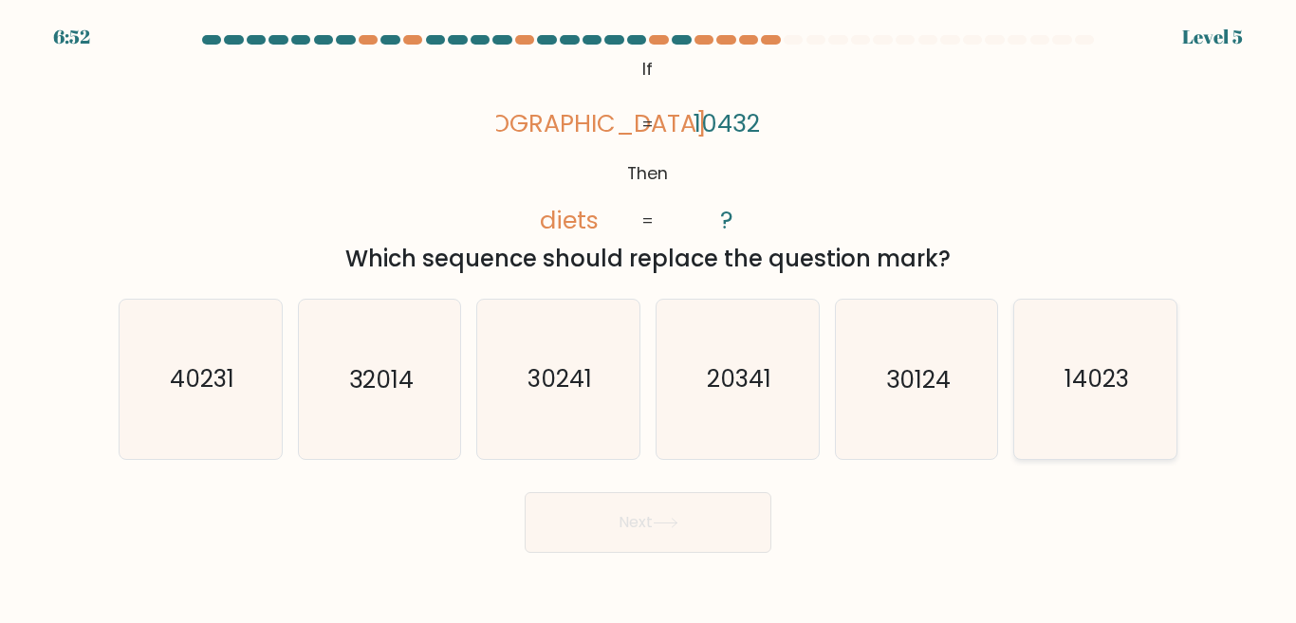
click at [1076, 388] on text "14023" at bounding box center [1097, 378] width 65 height 33
click at [649, 317] on input "f. 14023" at bounding box center [648, 314] width 1 height 5
radio input "true"
click at [670, 528] on icon at bounding box center [666, 523] width 26 height 10
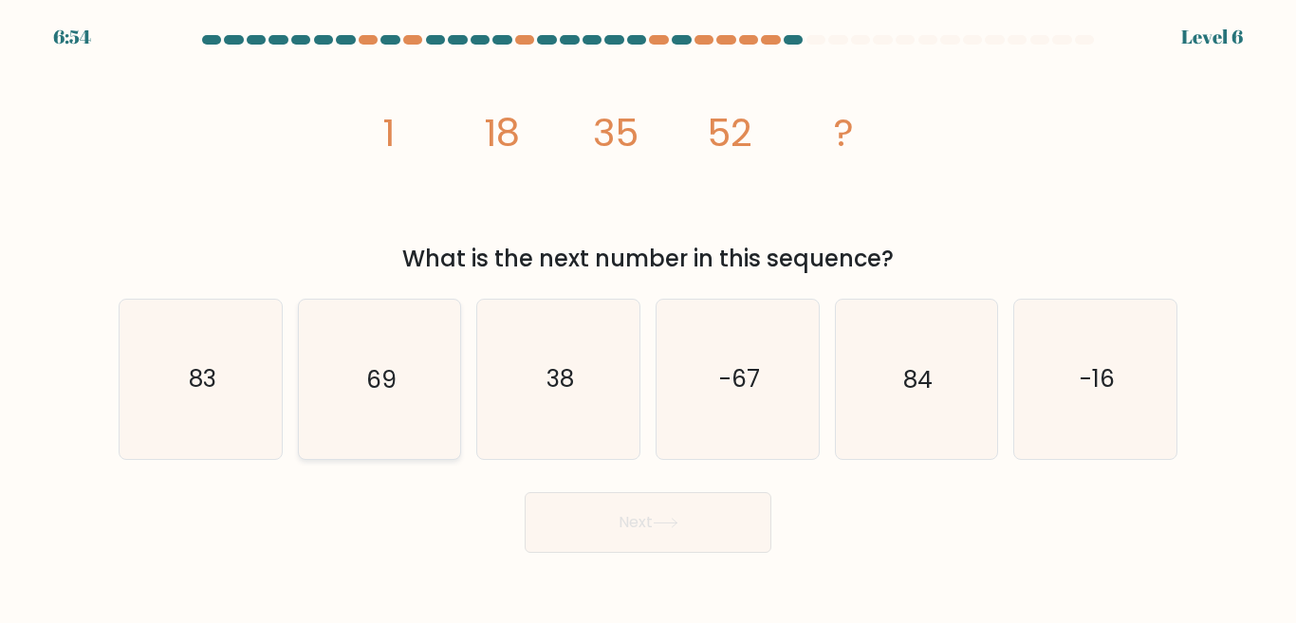
click at [337, 368] on icon "69" at bounding box center [379, 379] width 158 height 158
click at [648, 317] on input "b. 69" at bounding box center [648, 314] width 1 height 5
radio input "true"
click at [592, 513] on button "Next" at bounding box center [648, 522] width 247 height 61
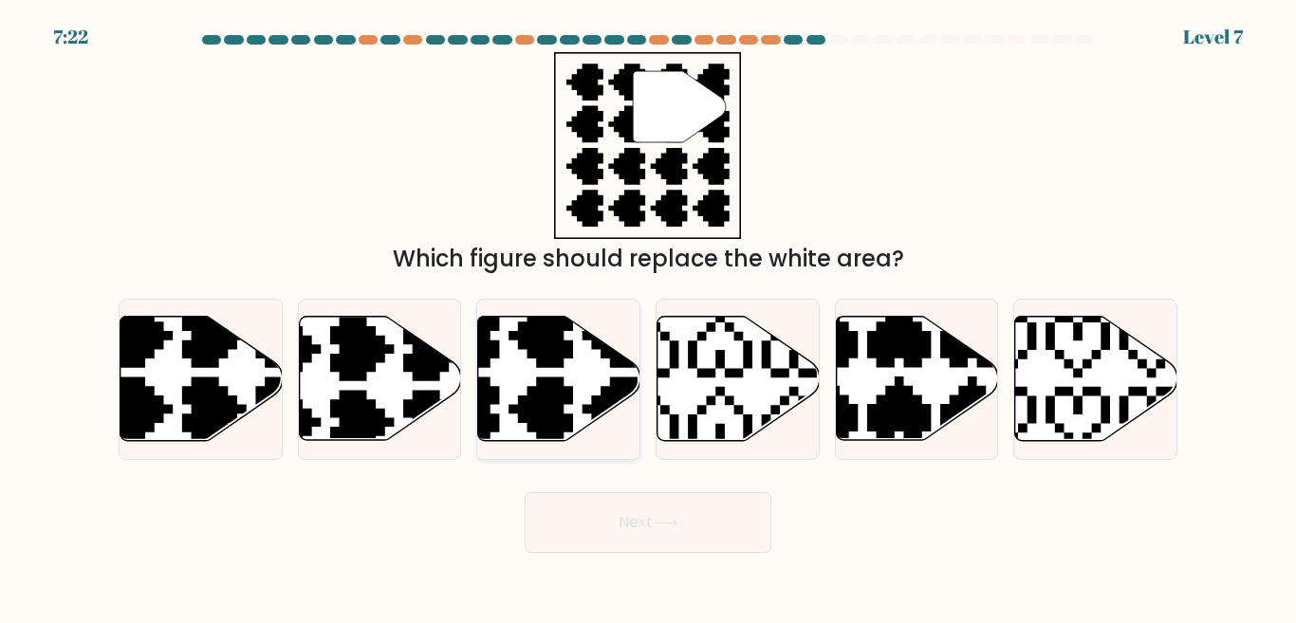
click at [549, 414] on icon at bounding box center [504, 446] width 285 height 285
click at [648, 317] on input "c." at bounding box center [648, 314] width 1 height 5
radio input "true"
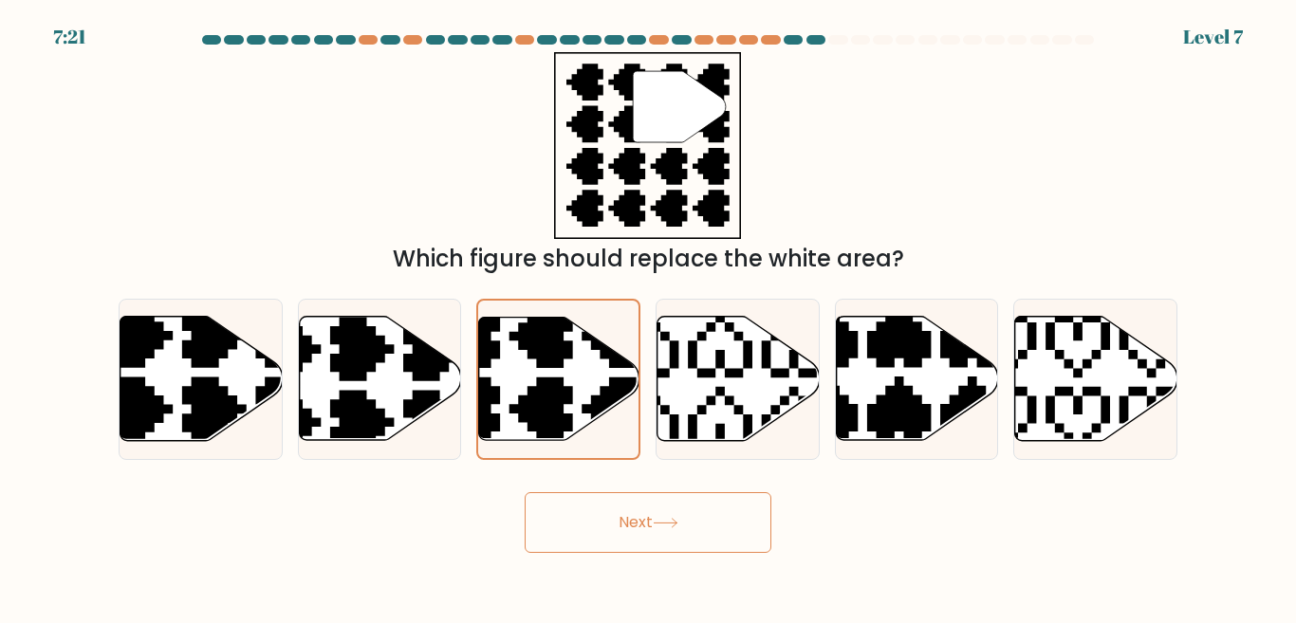
click at [614, 520] on button "Next" at bounding box center [648, 522] width 247 height 61
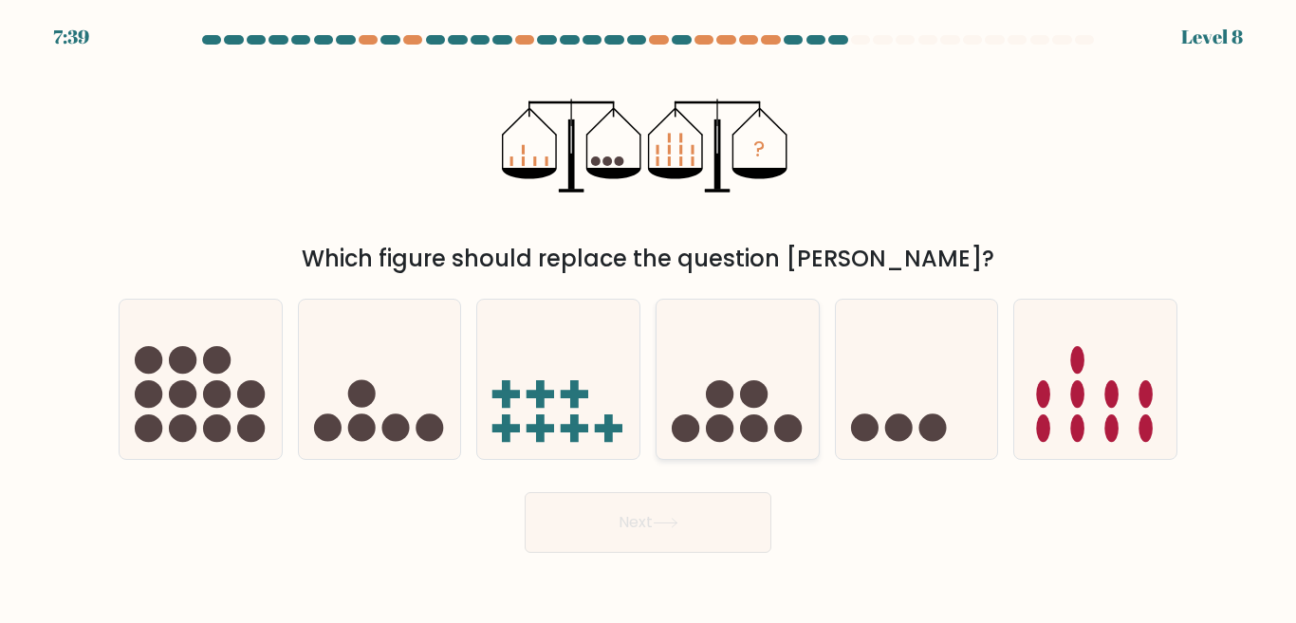
click at [745, 400] on circle at bounding box center [754, 394] width 28 height 28
click at [649, 317] on input "d." at bounding box center [648, 314] width 1 height 5
radio input "true"
click at [713, 528] on button "Next" at bounding box center [648, 522] width 247 height 61
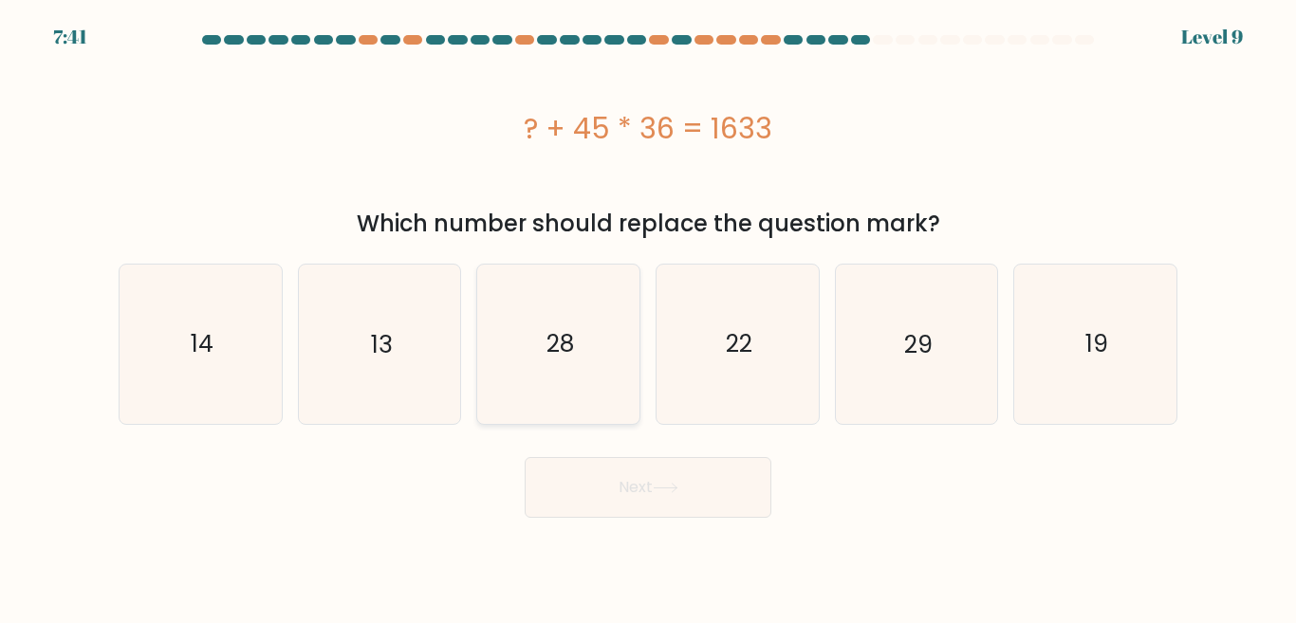
drag, startPoint x: 382, startPoint y: 331, endPoint x: 530, endPoint y: 403, distance: 164.6
click at [391, 328] on text "13" at bounding box center [381, 343] width 21 height 33
click at [653, 494] on button "Next" at bounding box center [648, 487] width 247 height 61
click at [427, 388] on icon "13" at bounding box center [379, 344] width 158 height 158
click at [648, 317] on input "b. 13" at bounding box center [648, 314] width 1 height 5
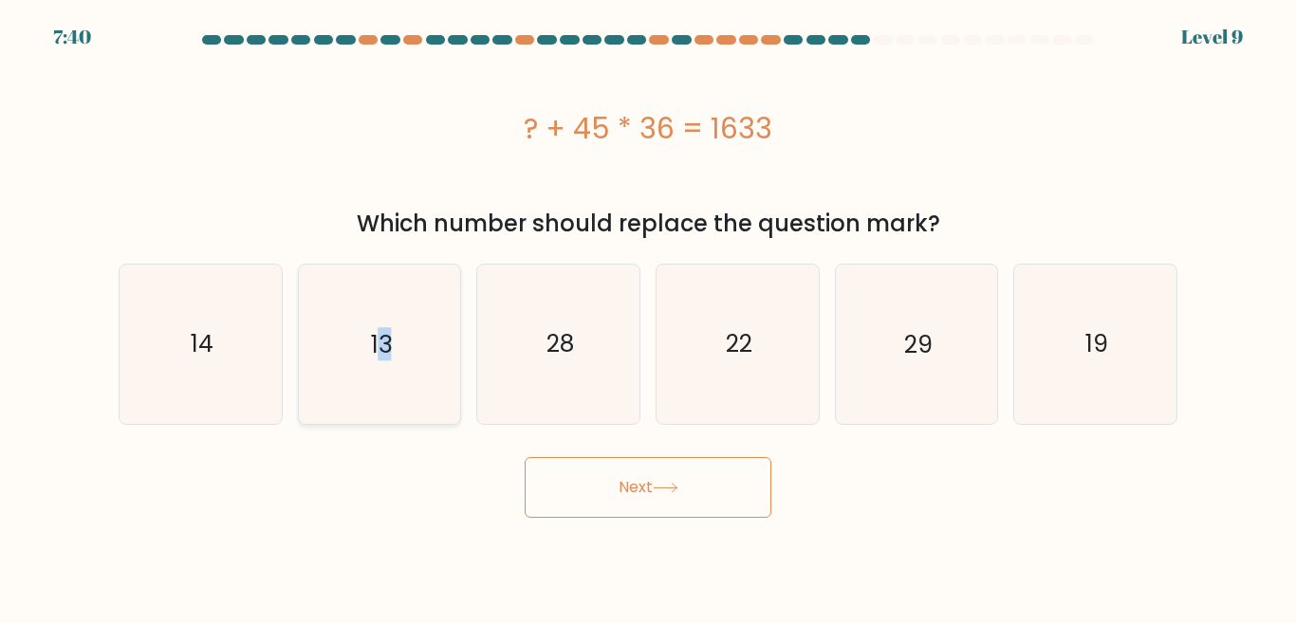
radio input "true"
click at [633, 491] on button "Next" at bounding box center [648, 487] width 247 height 61
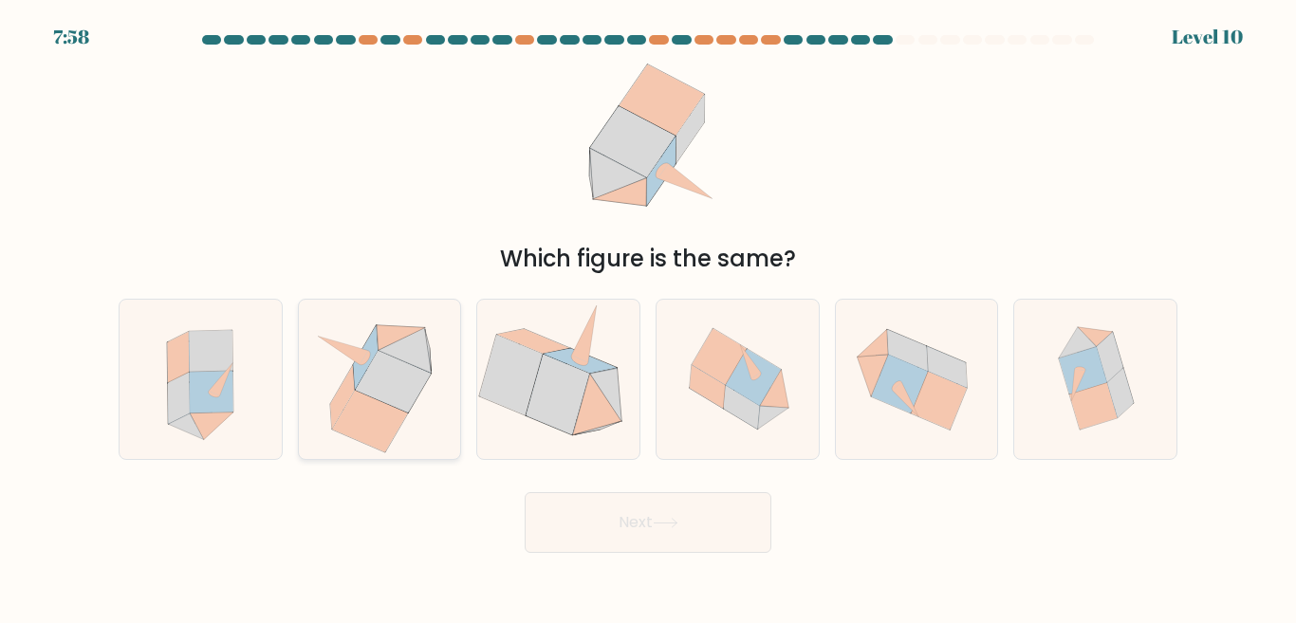
click at [400, 418] on icon at bounding box center [369, 421] width 75 height 62
click at [648, 317] on input "b." at bounding box center [648, 314] width 1 height 5
radio input "true"
click at [574, 523] on button "Next" at bounding box center [648, 522] width 247 height 61
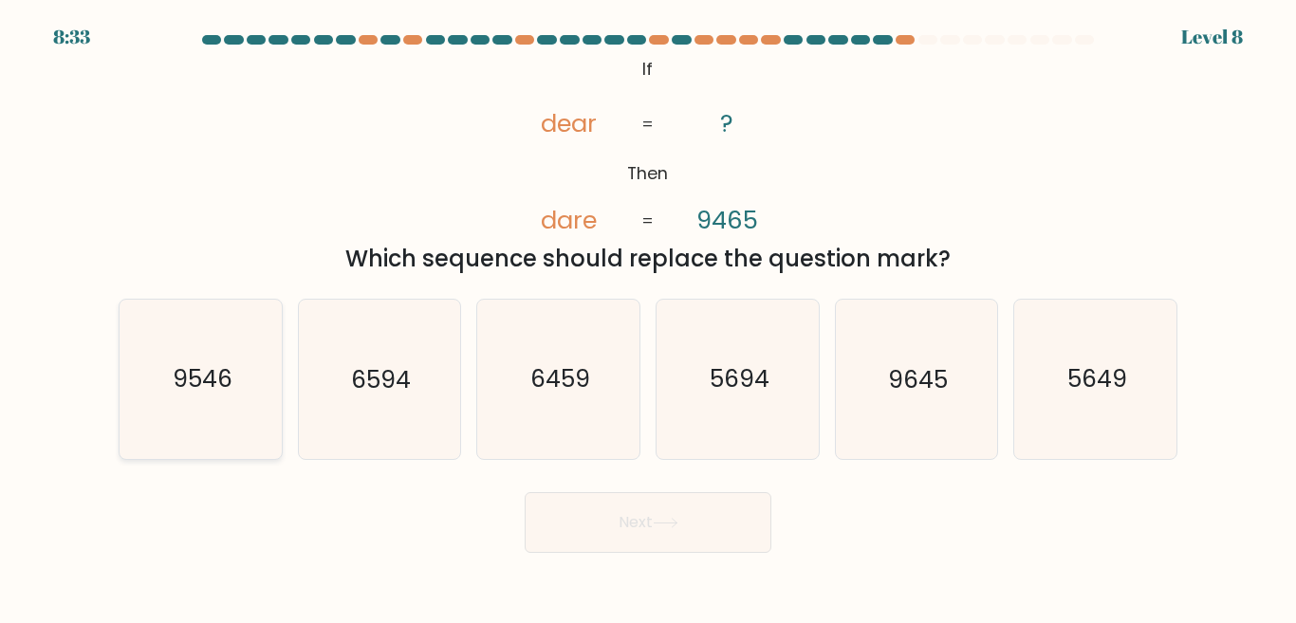
click at [260, 350] on icon "9546" at bounding box center [200, 379] width 158 height 158
click at [648, 317] on input "a. 9546" at bounding box center [648, 314] width 1 height 5
radio input "true"
click at [583, 507] on button "Next" at bounding box center [648, 522] width 247 height 61
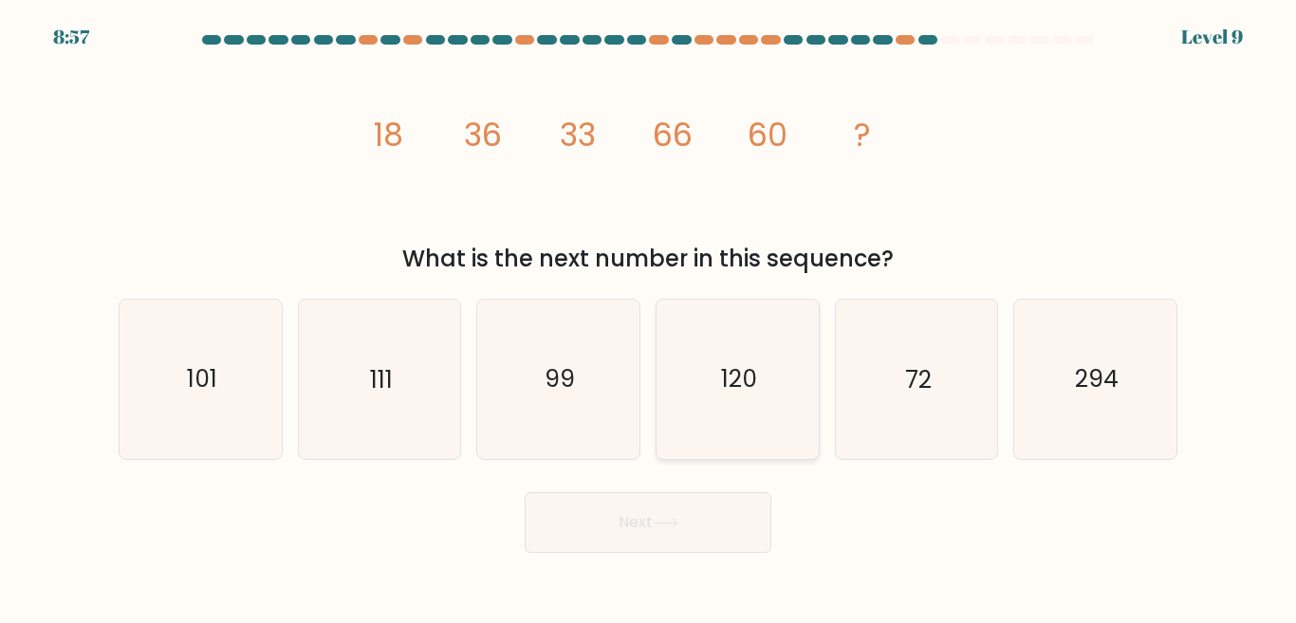
click at [720, 349] on icon "120" at bounding box center [737, 379] width 158 height 158
click at [649, 317] on input "d. 120" at bounding box center [648, 314] width 1 height 5
radio input "true"
click at [694, 501] on button "Next" at bounding box center [648, 522] width 247 height 61
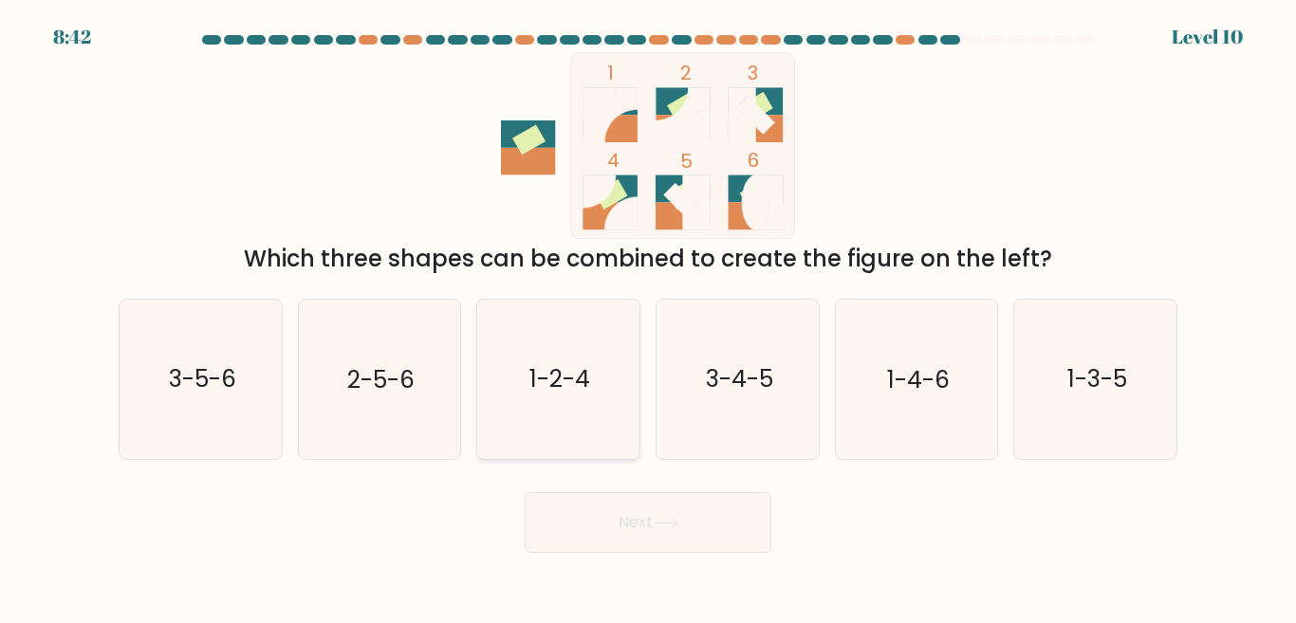
click at [581, 326] on icon "1-2-4" at bounding box center [558, 379] width 158 height 158
click at [648, 317] on input "c. 1-2-4" at bounding box center [648, 314] width 1 height 5
radio input "true"
click at [636, 513] on button "Next" at bounding box center [648, 522] width 247 height 61
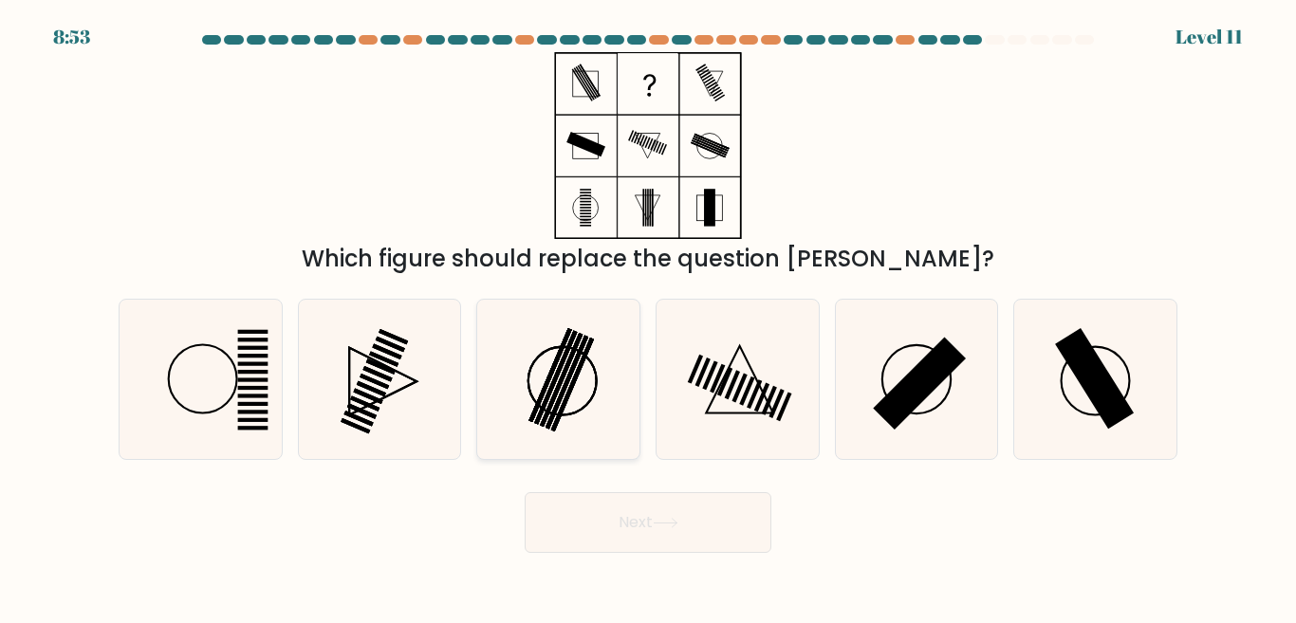
click at [557, 385] on icon at bounding box center [558, 379] width 158 height 158
click at [648, 317] on input "c." at bounding box center [648, 314] width 1 height 5
radio input "true"
click at [634, 539] on button "Next" at bounding box center [648, 522] width 247 height 61
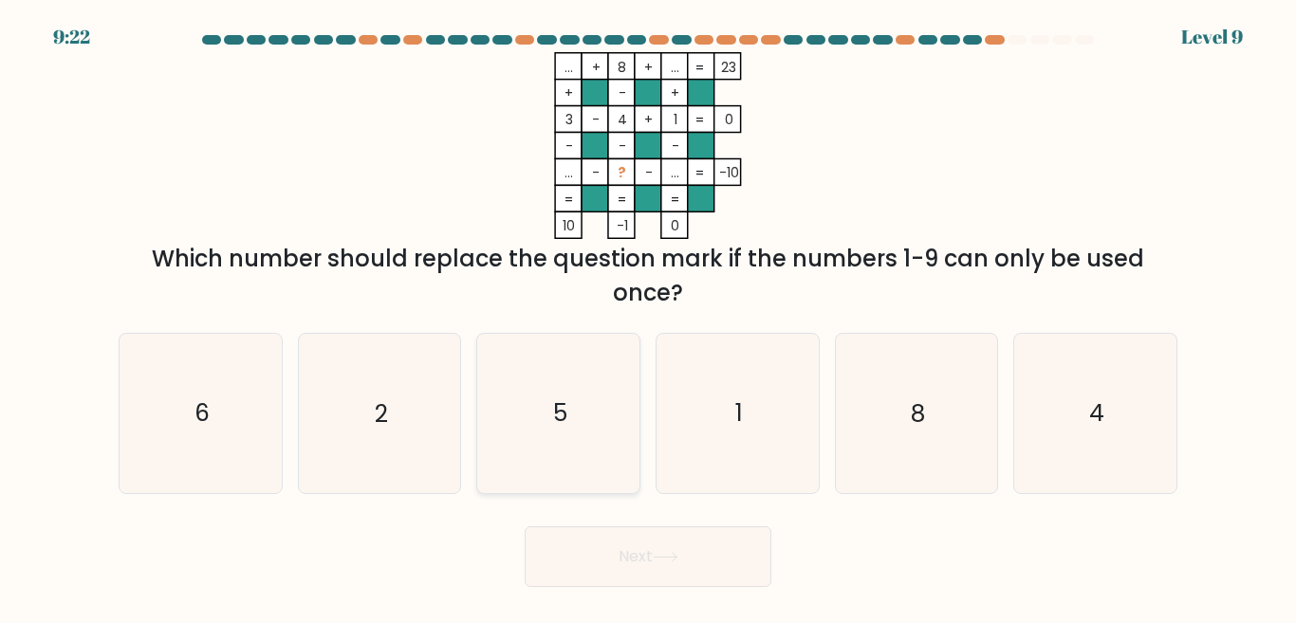
click at [620, 383] on icon "5" at bounding box center [558, 413] width 158 height 158
click at [648, 317] on input "c. 5" at bounding box center [648, 314] width 1 height 5
radio input "true"
click at [622, 556] on button "Next" at bounding box center [648, 557] width 247 height 61
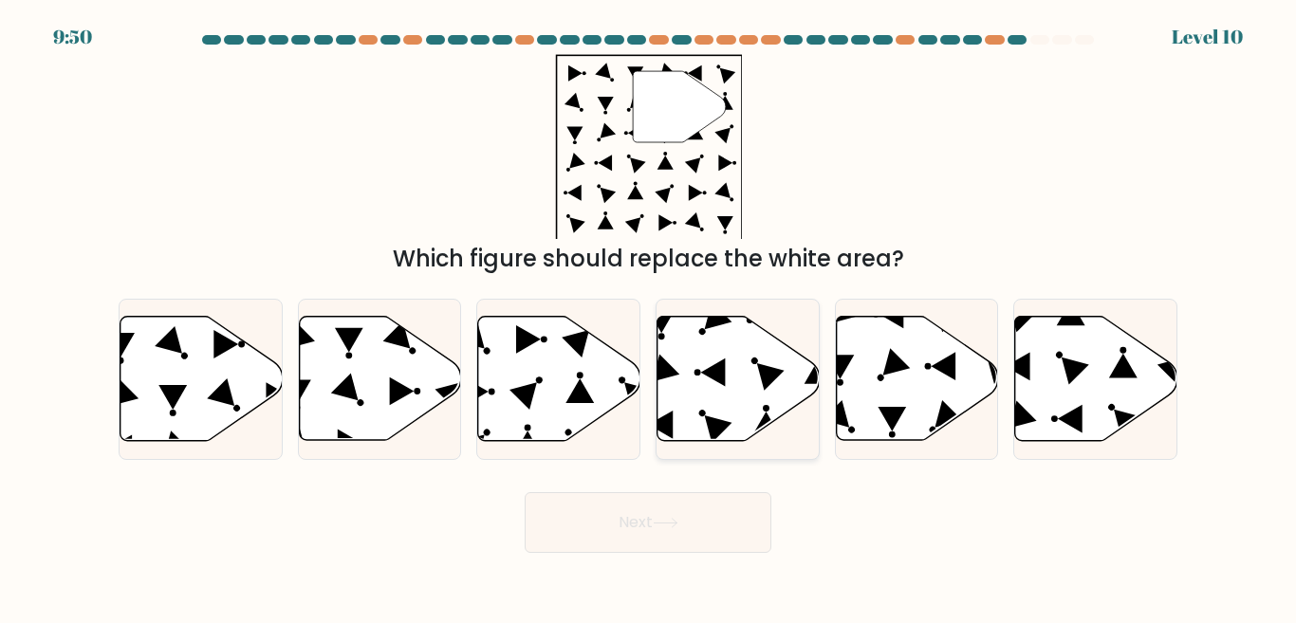
click at [724, 397] on icon at bounding box center [738, 379] width 162 height 124
click at [649, 317] on input "d." at bounding box center [648, 314] width 1 height 5
radio input "true"
click at [676, 510] on button "Next" at bounding box center [648, 522] width 247 height 61
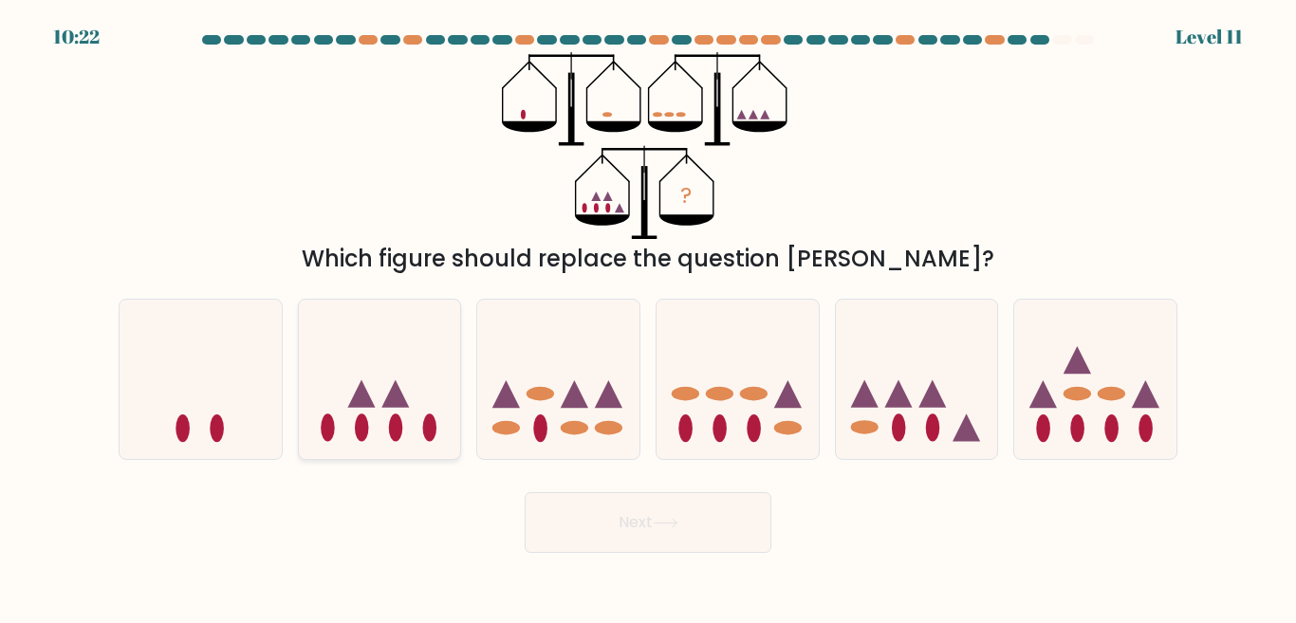
click at [386, 430] on icon at bounding box center [380, 379] width 162 height 134
click at [648, 317] on input "b." at bounding box center [648, 314] width 1 height 5
radio input "true"
click at [603, 522] on button "Next" at bounding box center [648, 522] width 247 height 61
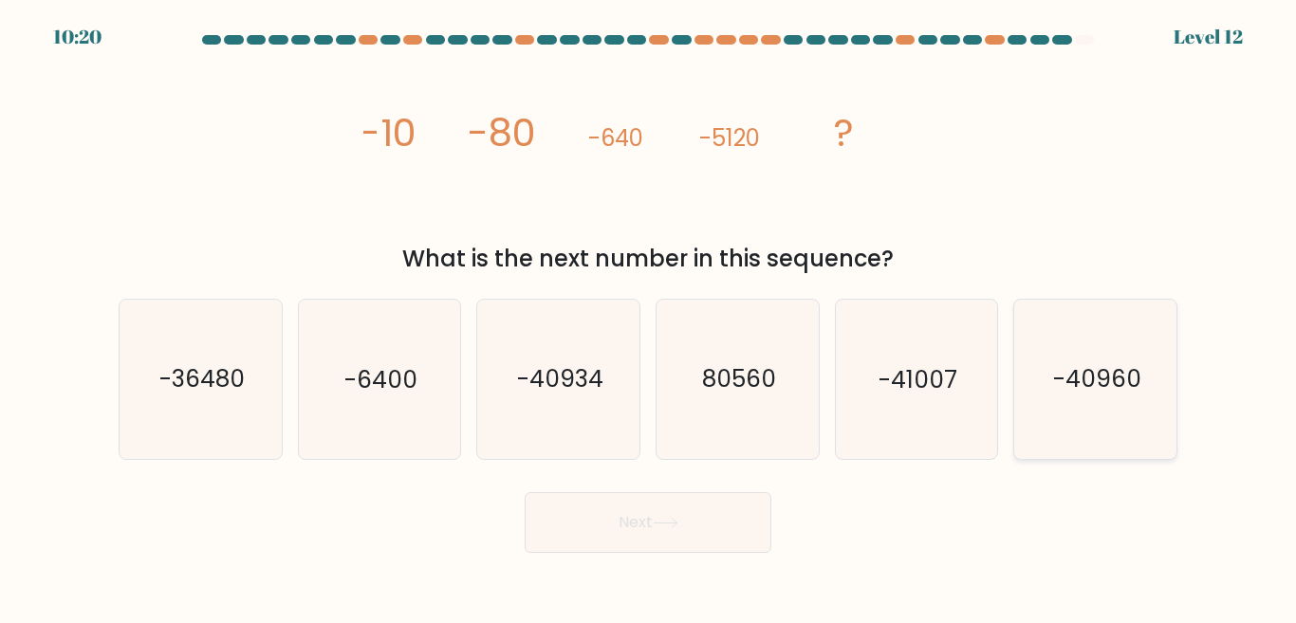
click at [1116, 393] on text "-40960" at bounding box center [1097, 378] width 88 height 33
click at [649, 317] on input "f. -40960" at bounding box center [648, 314] width 1 height 5
radio input "true"
click at [671, 528] on icon at bounding box center [666, 523] width 26 height 10
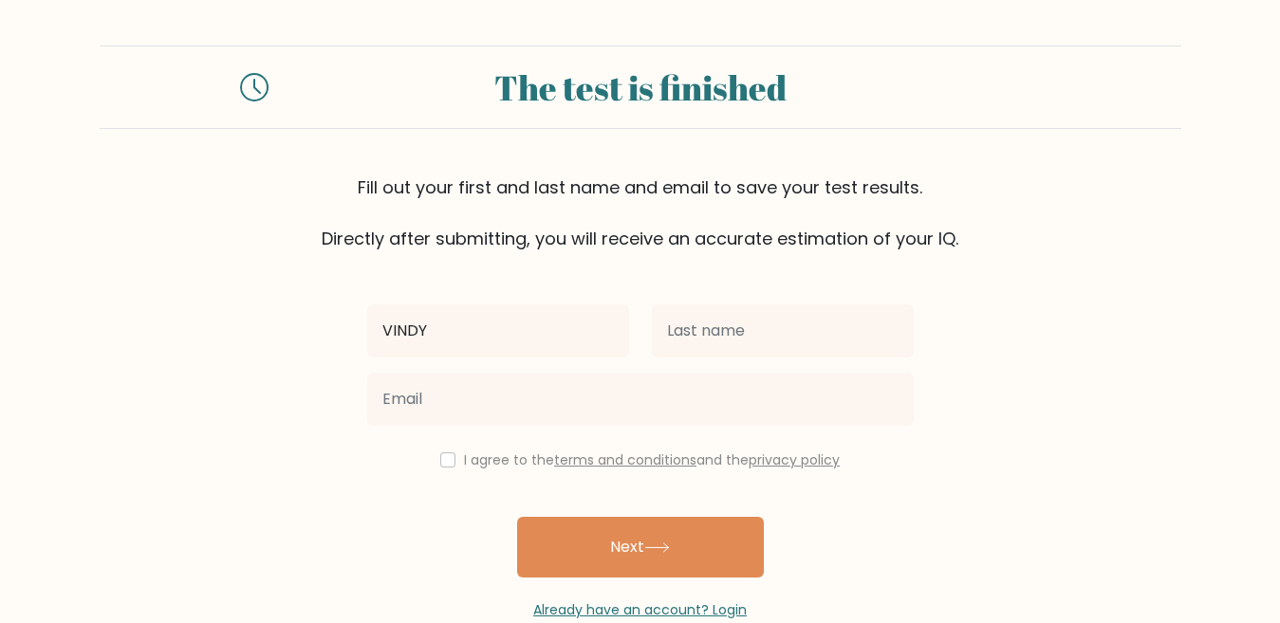
type input "VINDY"
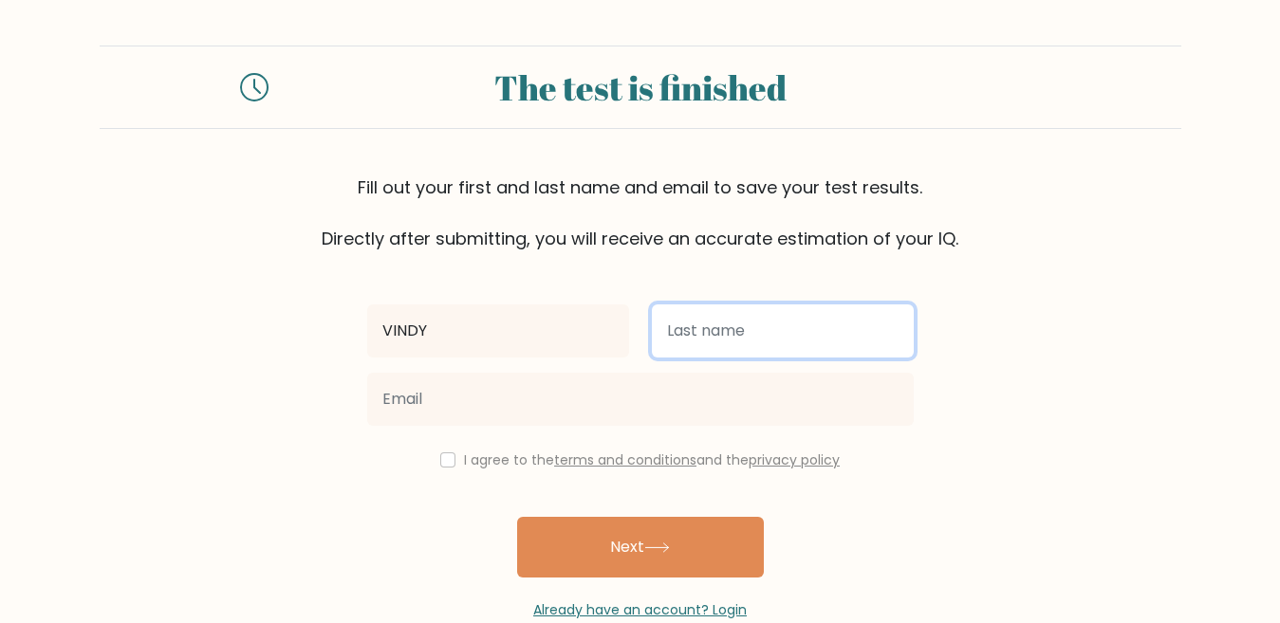
click at [766, 337] on input "text" at bounding box center [783, 331] width 262 height 53
type input "A"
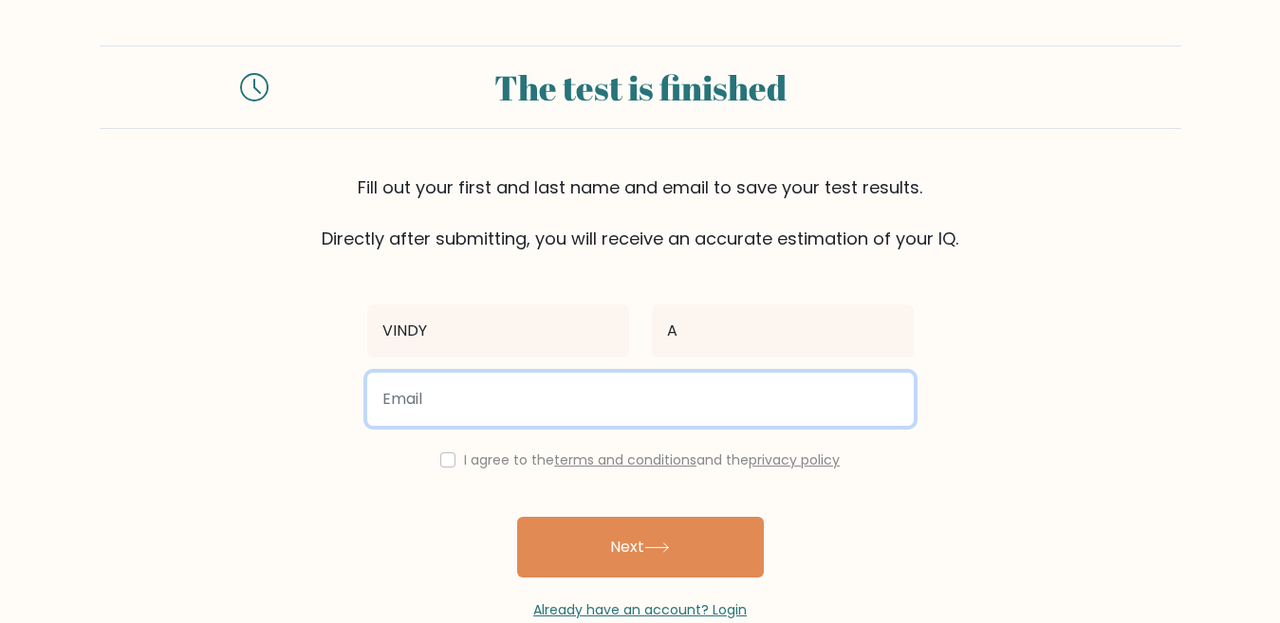
click at [614, 404] on input "email" at bounding box center [640, 399] width 546 height 53
type input "vindyavianty@gmail.com"
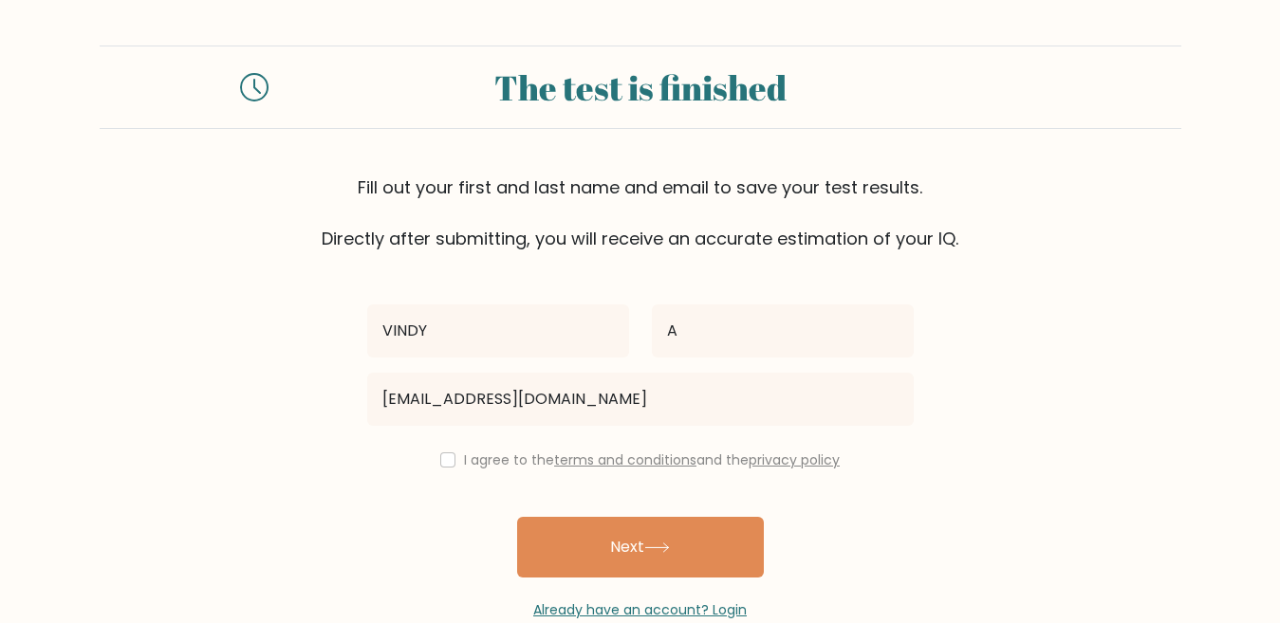
click at [454, 464] on div "I agree to the terms and conditions and the privacy policy" at bounding box center [640, 460] width 569 height 23
click at [447, 468] on div "I agree to the terms and conditions and the privacy policy" at bounding box center [640, 460] width 569 height 23
click at [440, 455] on input "checkbox" at bounding box center [447, 460] width 15 height 15
click at [441, 462] on input "checkbox" at bounding box center [447, 460] width 15 height 15
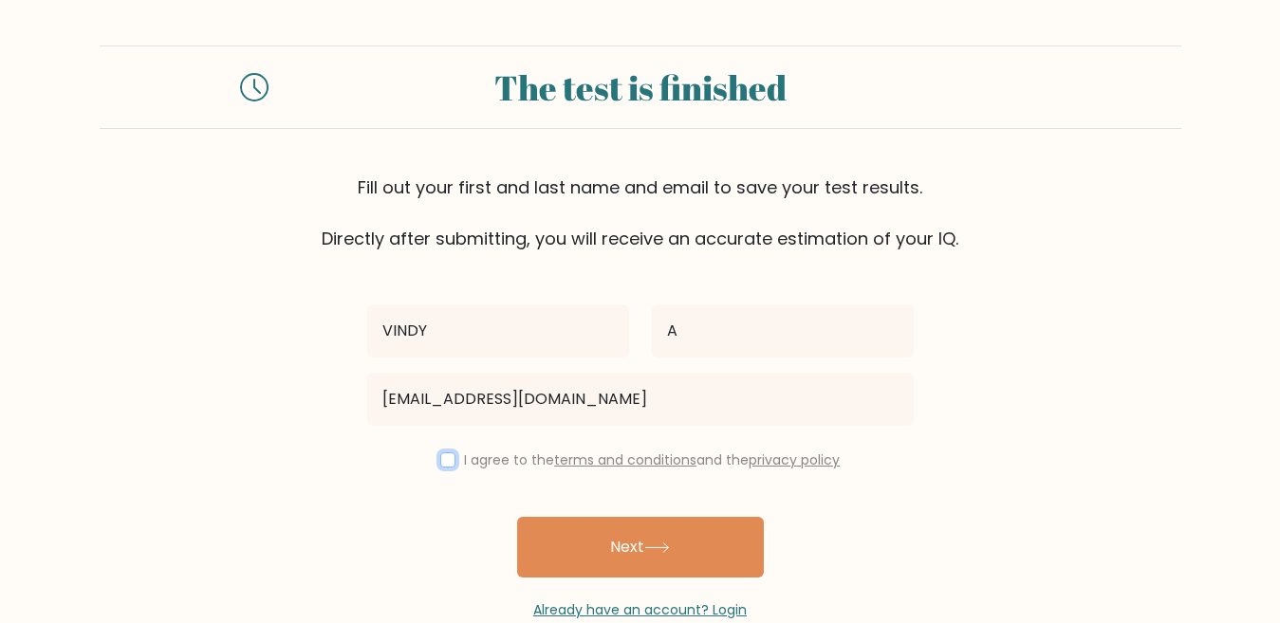
checkbox input "true"
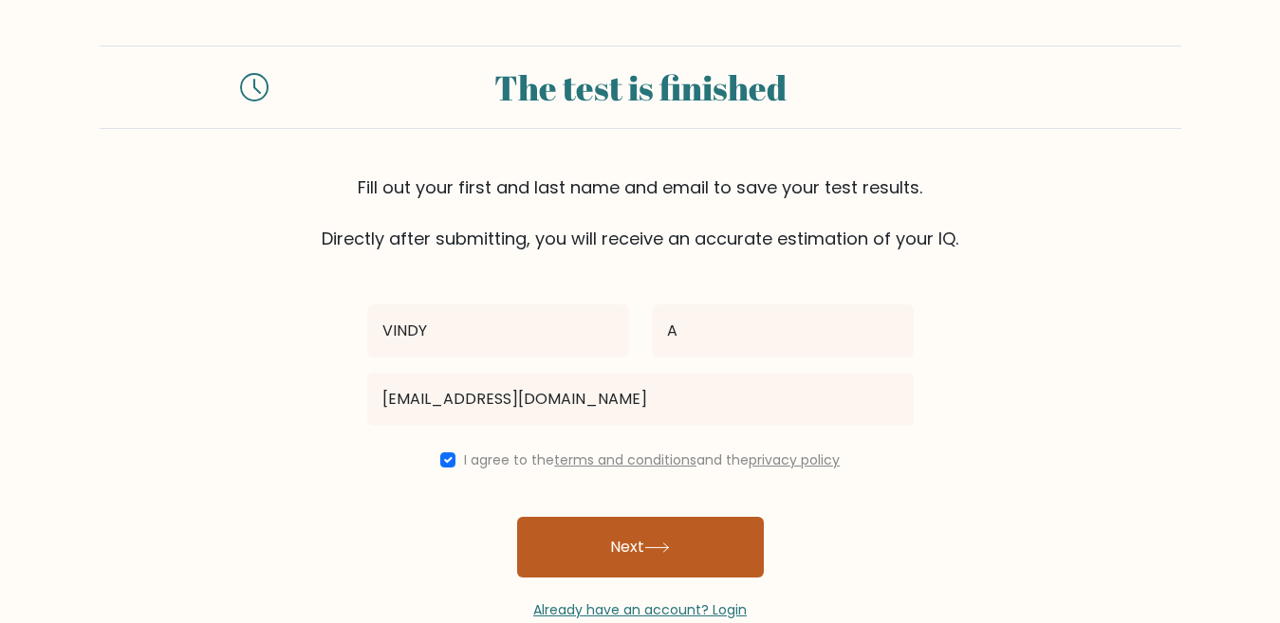
click at [593, 545] on button "Next" at bounding box center [640, 547] width 247 height 61
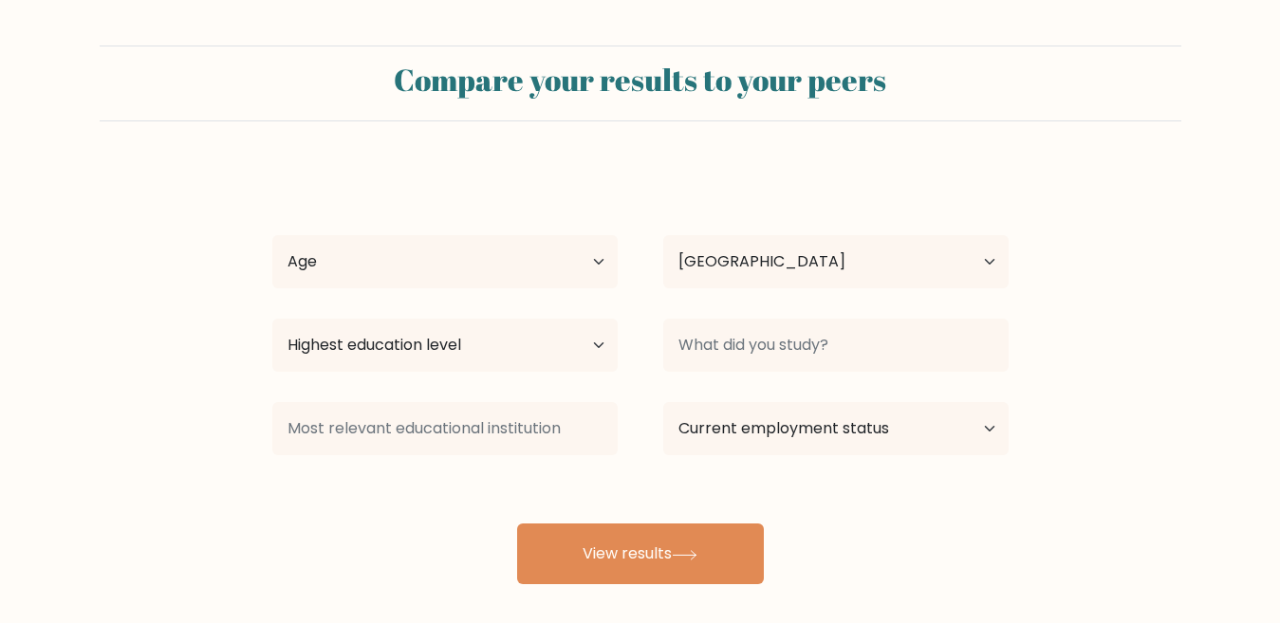
select select "ID"
click at [510, 272] on select "Age Under [DEMOGRAPHIC_DATA] [DEMOGRAPHIC_DATA] [DEMOGRAPHIC_DATA] [DEMOGRAPHIC…" at bounding box center [444, 261] width 345 height 53
select select "25_34"
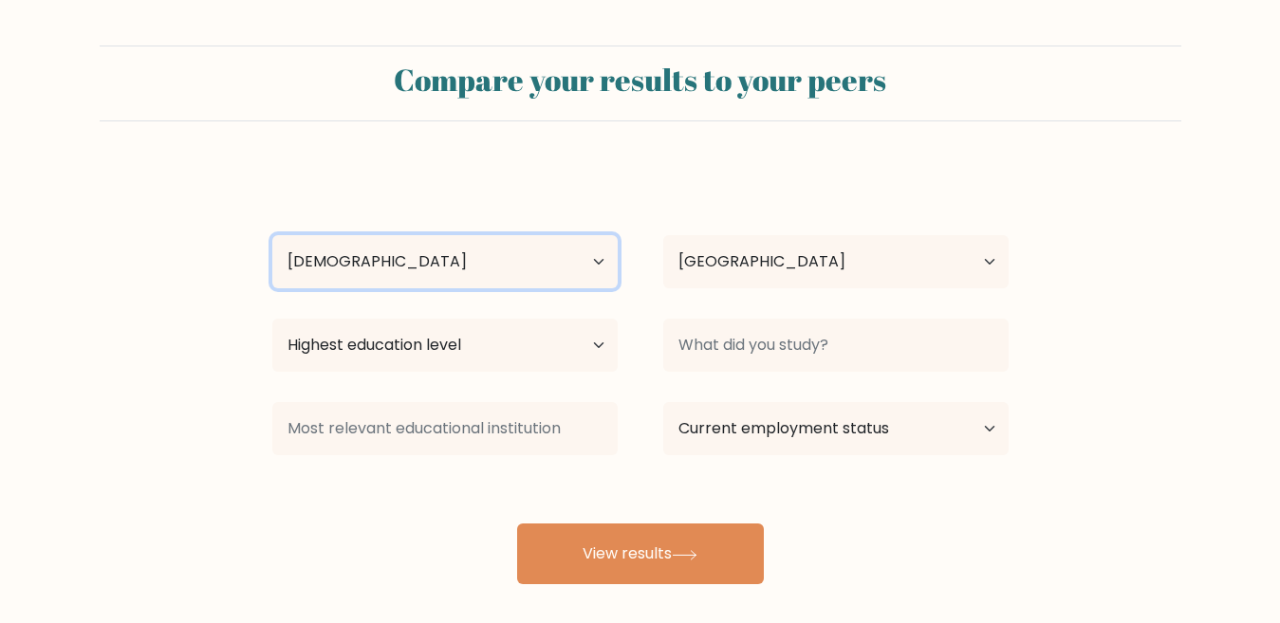
click at [272, 235] on select "Age Under [DEMOGRAPHIC_DATA] [DEMOGRAPHIC_DATA] [DEMOGRAPHIC_DATA] [DEMOGRAPHIC…" at bounding box center [444, 261] width 345 height 53
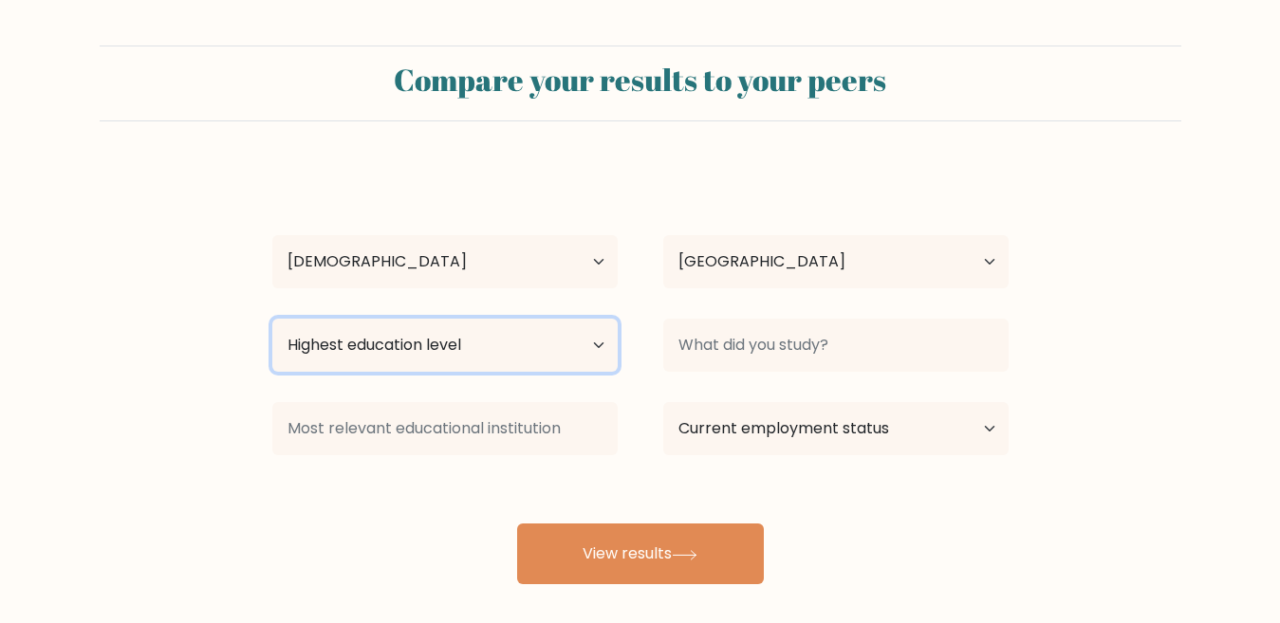
click at [391, 354] on select "Highest education level No schooling Primary Lower Secondary Upper Secondary Oc…" at bounding box center [444, 345] width 345 height 53
select select "upper_secondary"
click at [272, 319] on select "Highest education level No schooling Primary Lower Secondary Upper Secondary Oc…" at bounding box center [444, 345] width 345 height 53
click at [391, 465] on div "VINDY A Age Under [DEMOGRAPHIC_DATA] [DEMOGRAPHIC_DATA] [DEMOGRAPHIC_DATA] [DEM…" at bounding box center [640, 375] width 759 height 417
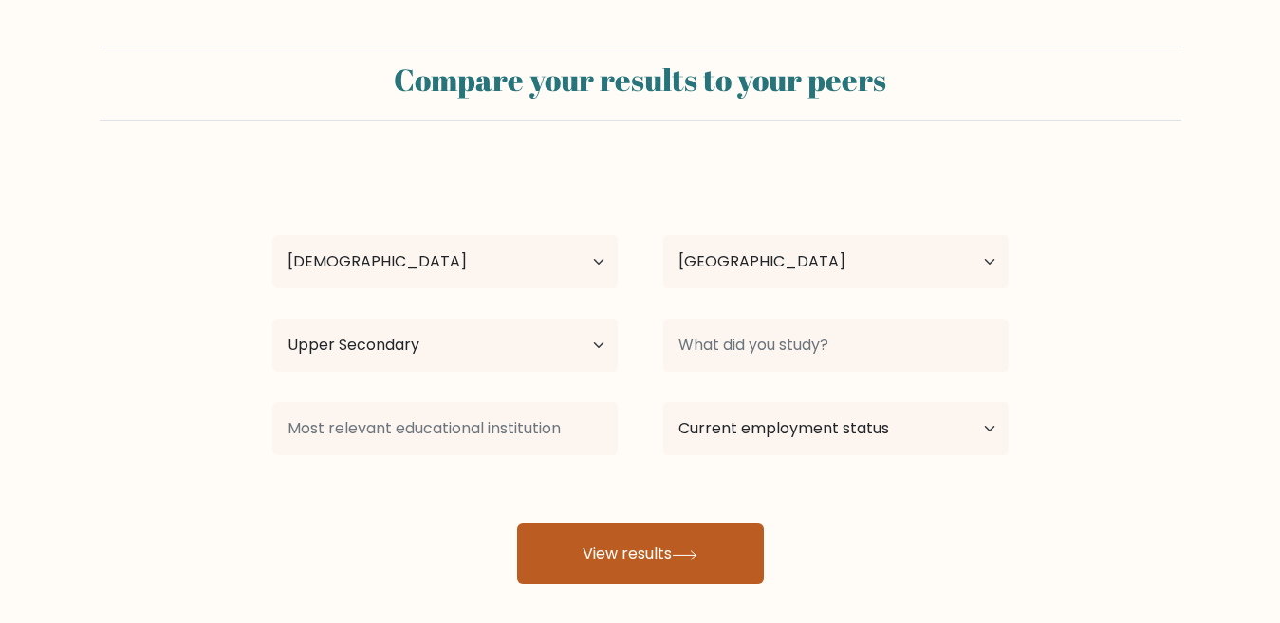
click at [646, 558] on button "View results" at bounding box center [640, 554] width 247 height 61
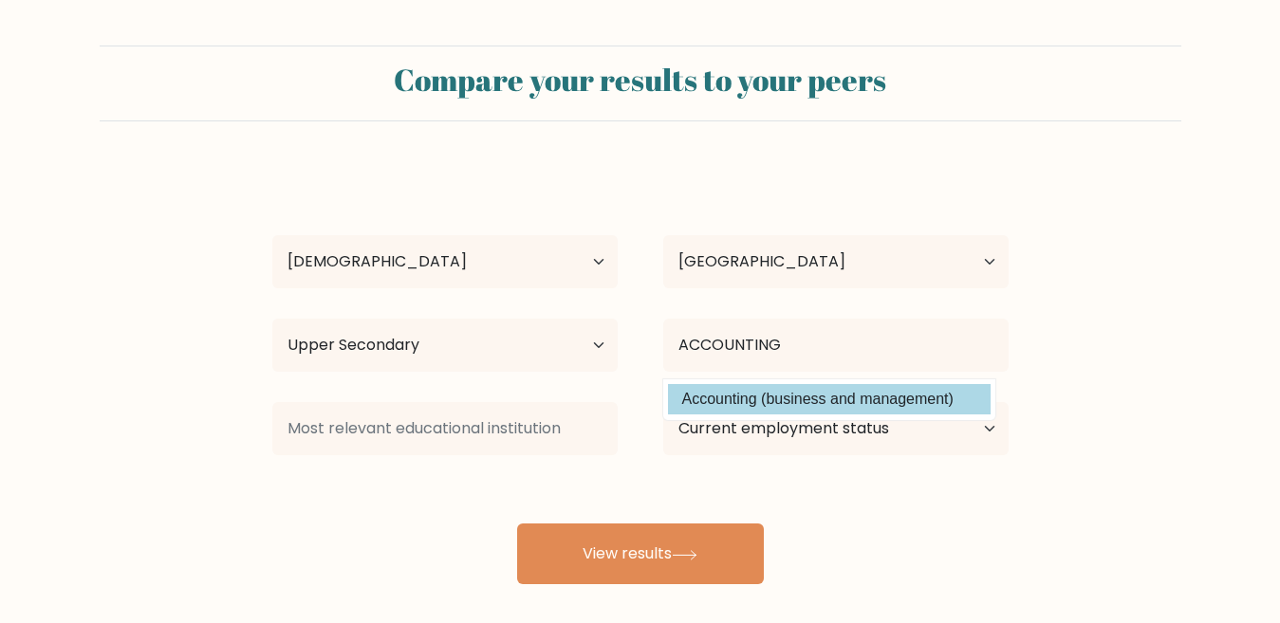
click at [707, 395] on option "Accounting (business and management)" at bounding box center [829, 399] width 323 height 30
type input "Accounting"
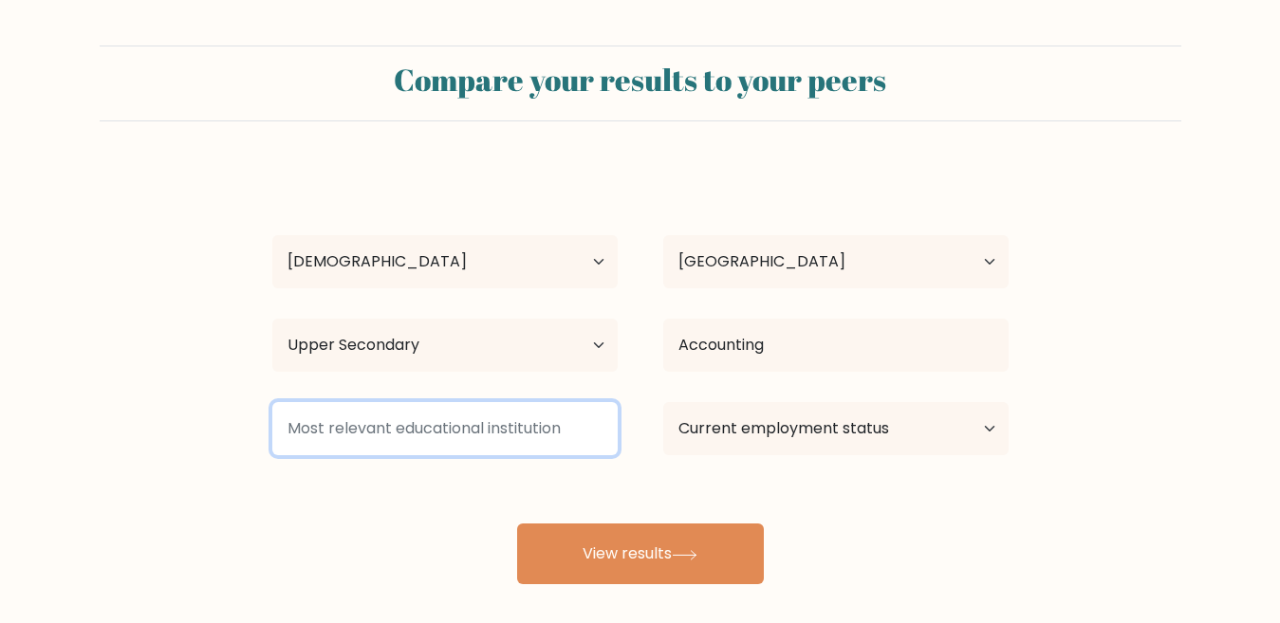
click at [530, 422] on input at bounding box center [444, 428] width 345 height 53
type input "S"
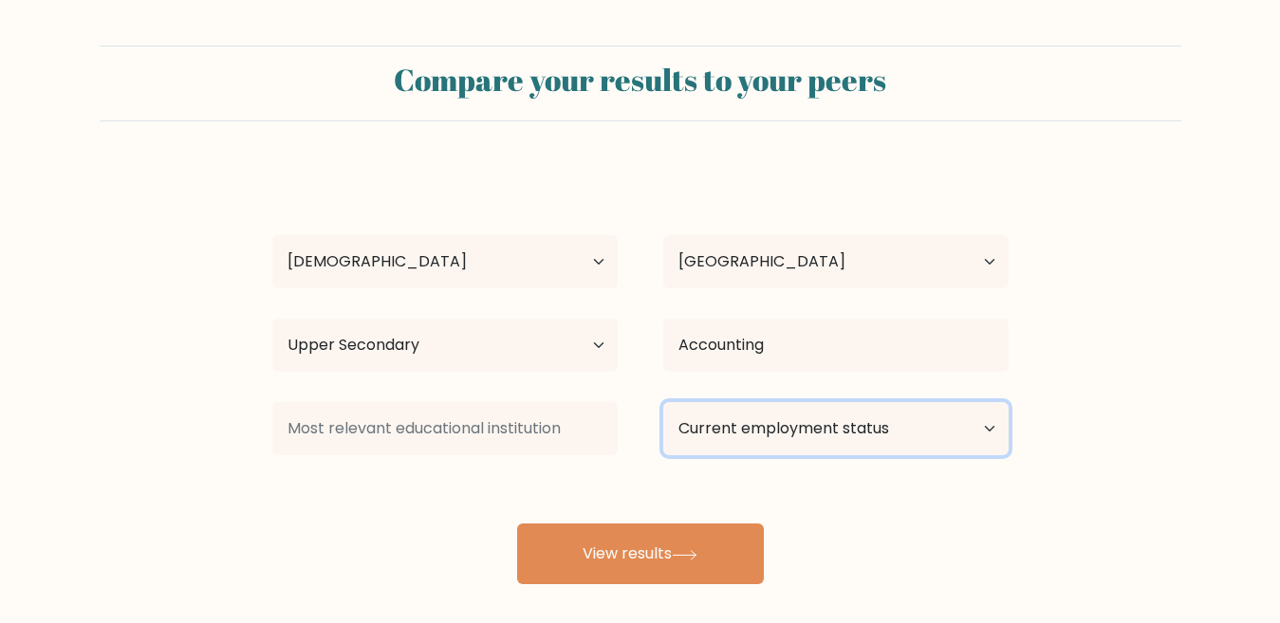
click at [755, 444] on select "Current employment status Employed Student Retired Other / prefer not to answer" at bounding box center [835, 428] width 345 height 53
click at [663, 402] on select "Current employment status Employed Student Retired Other / prefer not to answer" at bounding box center [835, 428] width 345 height 53
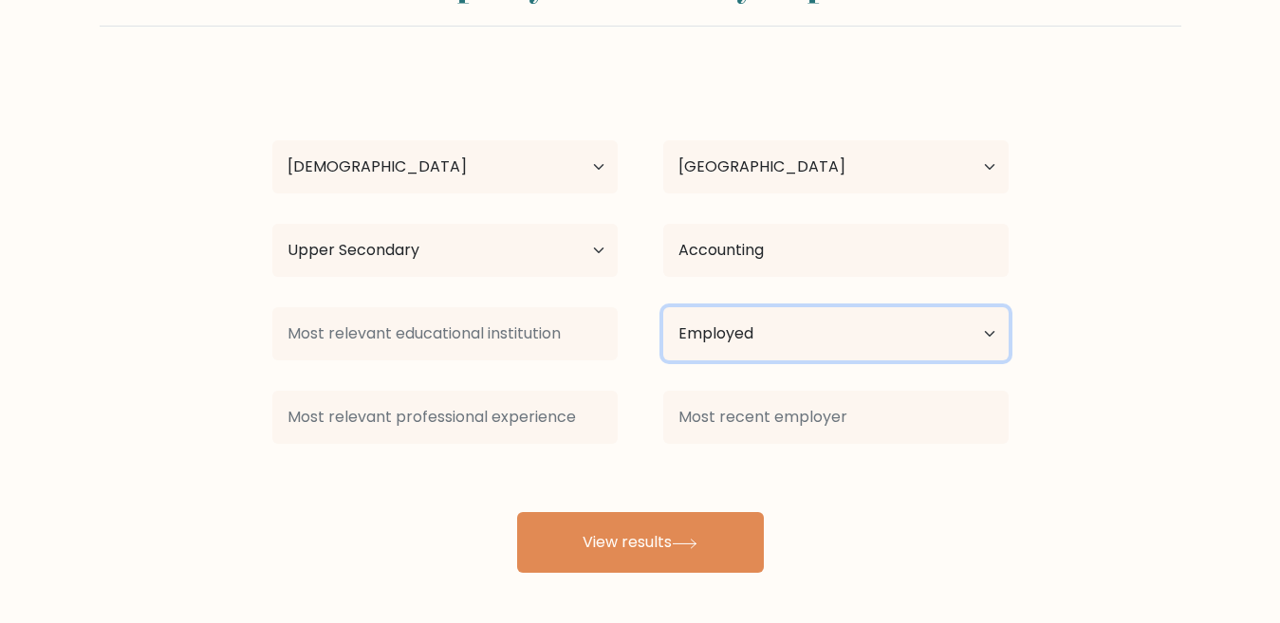
scroll to position [96, 0]
click at [777, 355] on select "Current employment status Employed Student Retired Other / prefer not to answer" at bounding box center [835, 332] width 345 height 53
click at [778, 350] on select "Current employment status Employed Student Retired Other / prefer not to answer" at bounding box center [835, 332] width 345 height 53
select select "other"
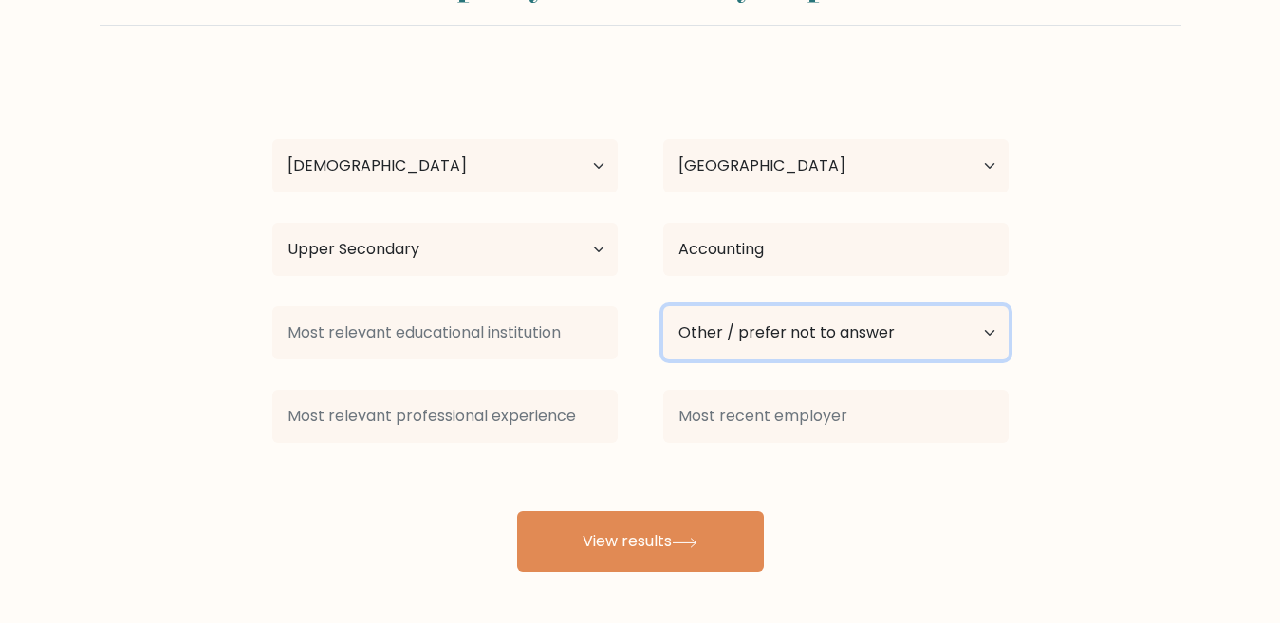
click at [663, 306] on select "Current employment status Employed Student Retired Other / prefer not to answer" at bounding box center [835, 332] width 345 height 53
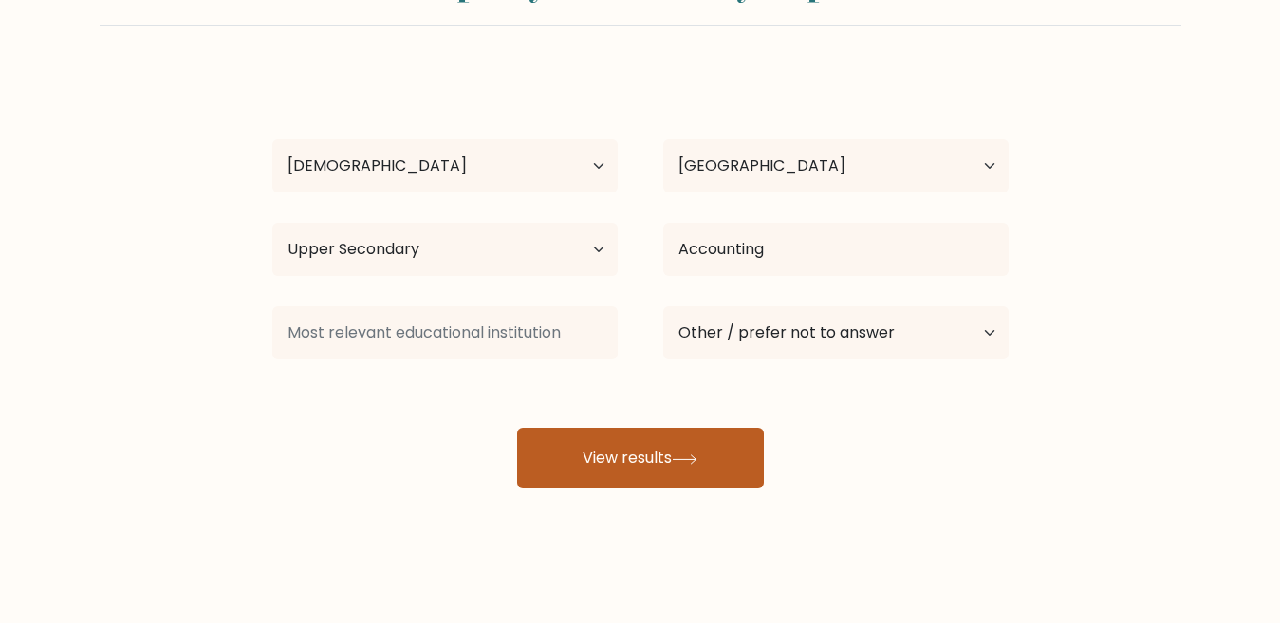
click at [611, 464] on button "View results" at bounding box center [640, 458] width 247 height 61
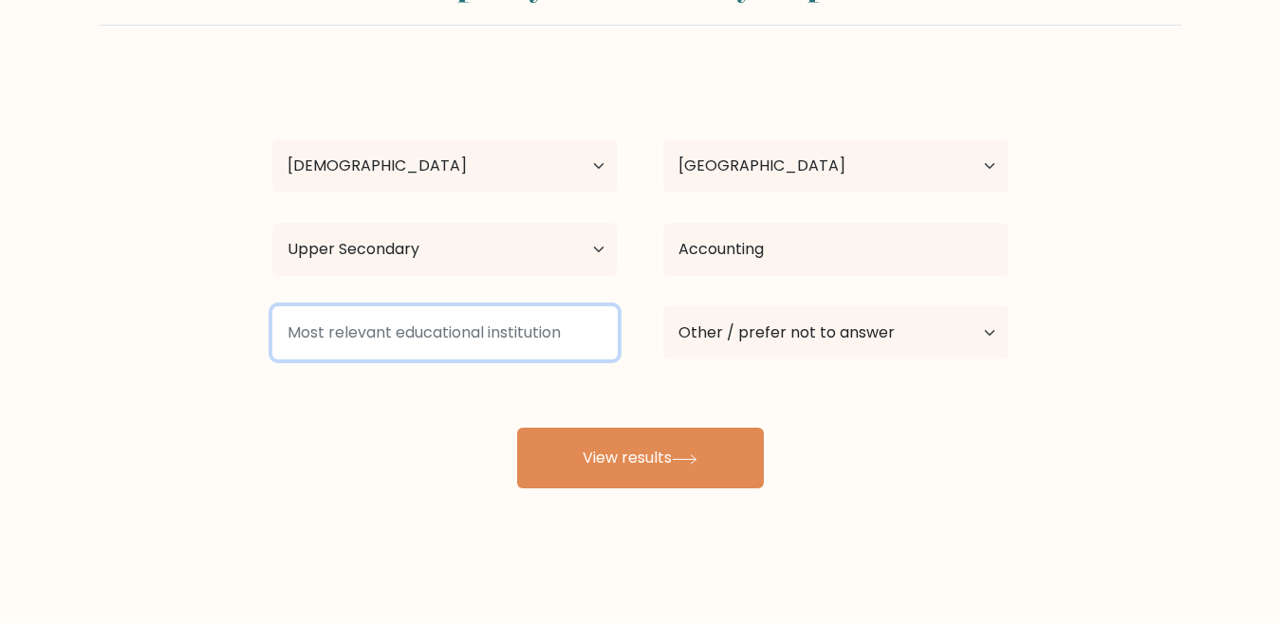
type input "S"
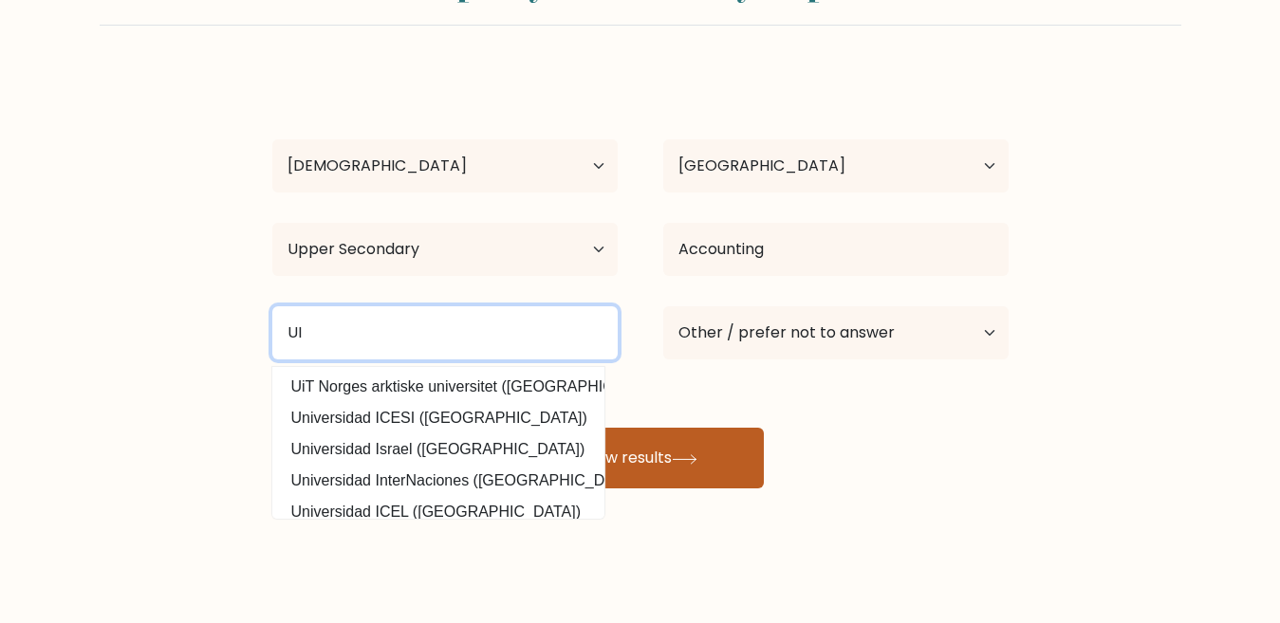
type input "UI"
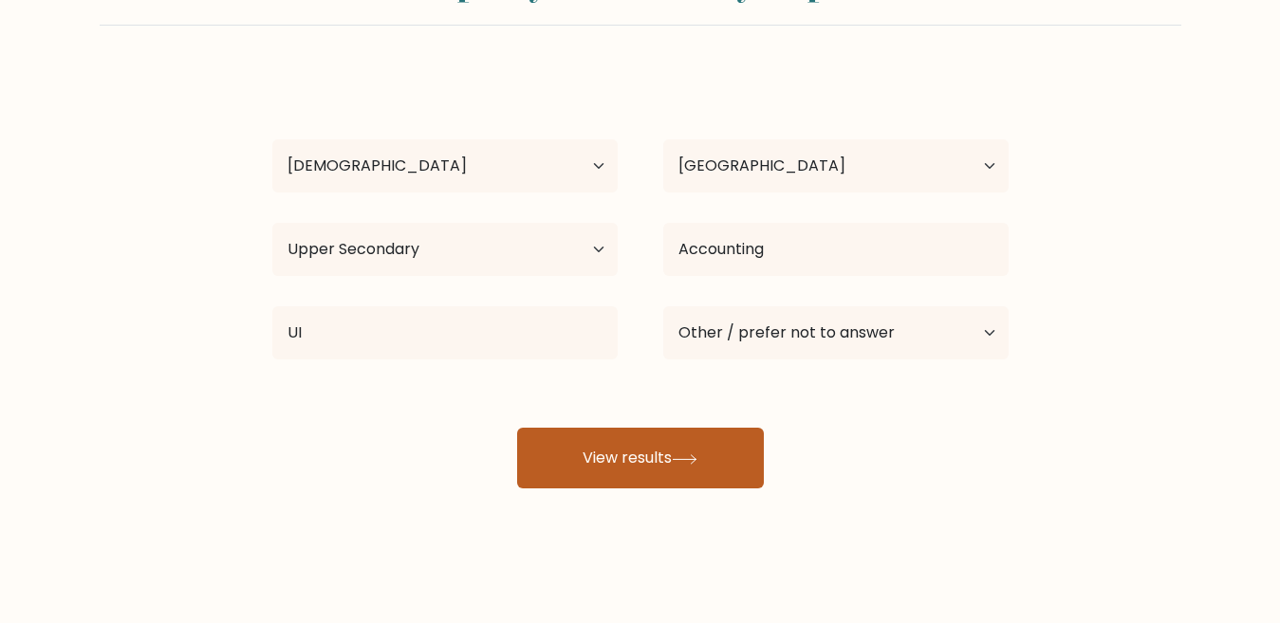
click at [687, 456] on icon at bounding box center [685, 459] width 26 height 10
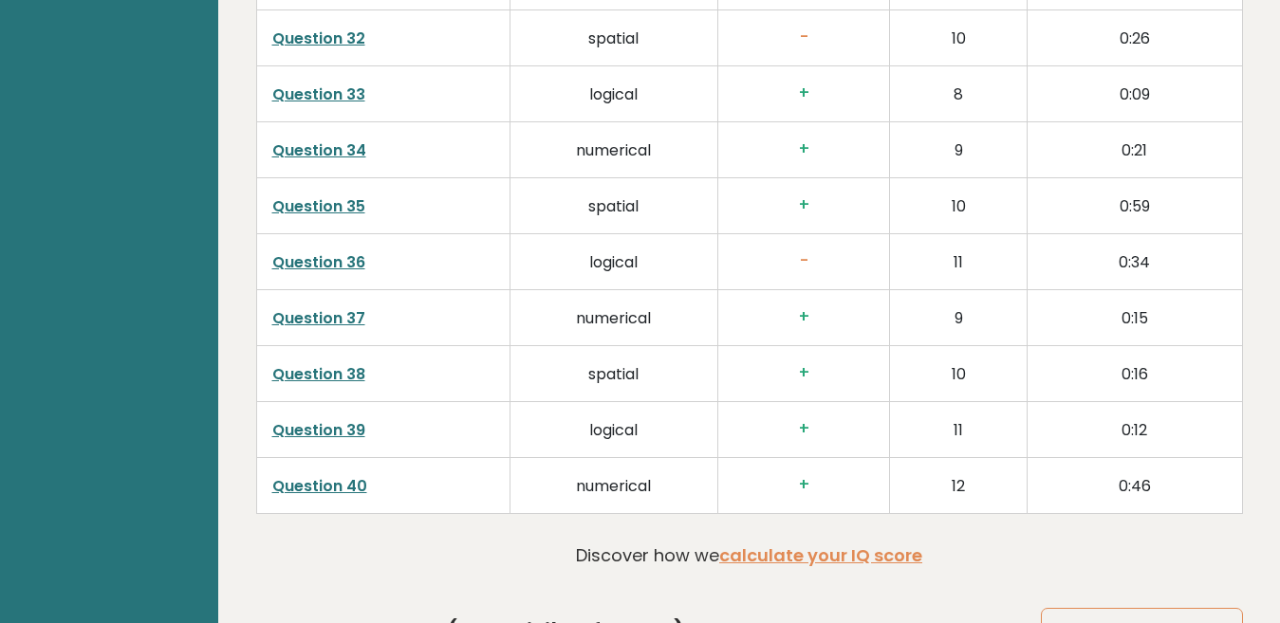
scroll to position [4879, 0]
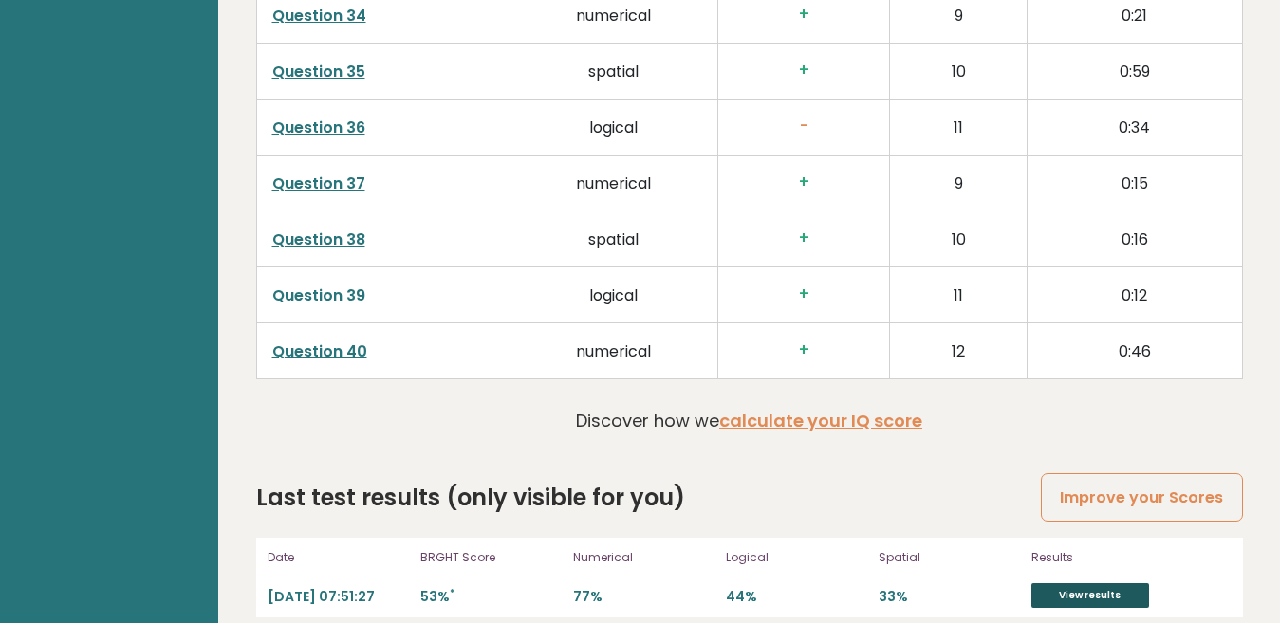
click at [1090, 583] on link "View results" at bounding box center [1090, 595] width 118 height 25
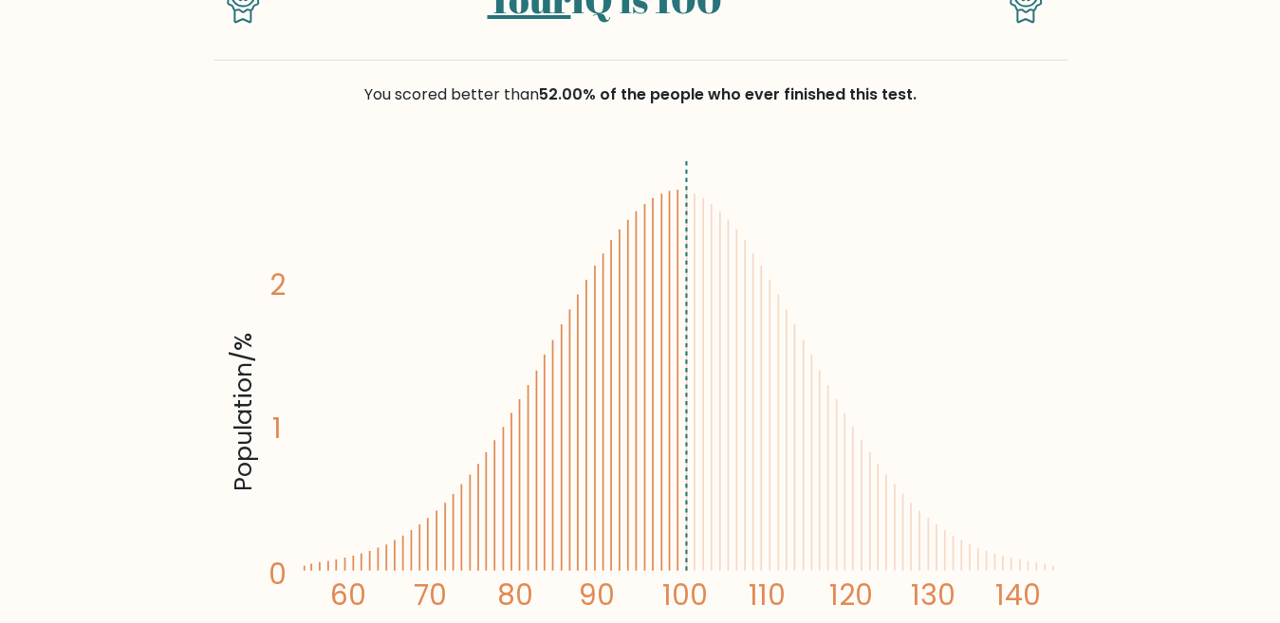
scroll to position [95, 0]
